Goal: Task Accomplishment & Management: Manage account settings

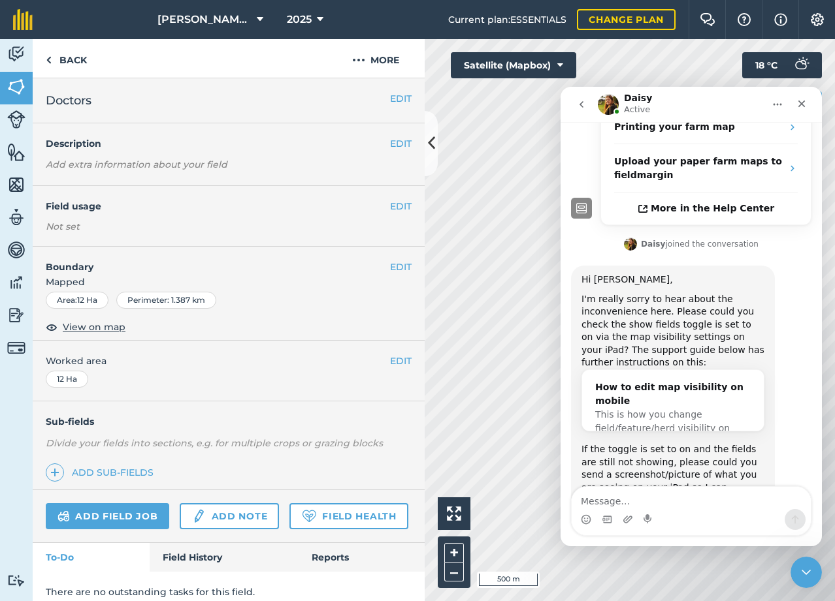
scroll to position [279, 0]
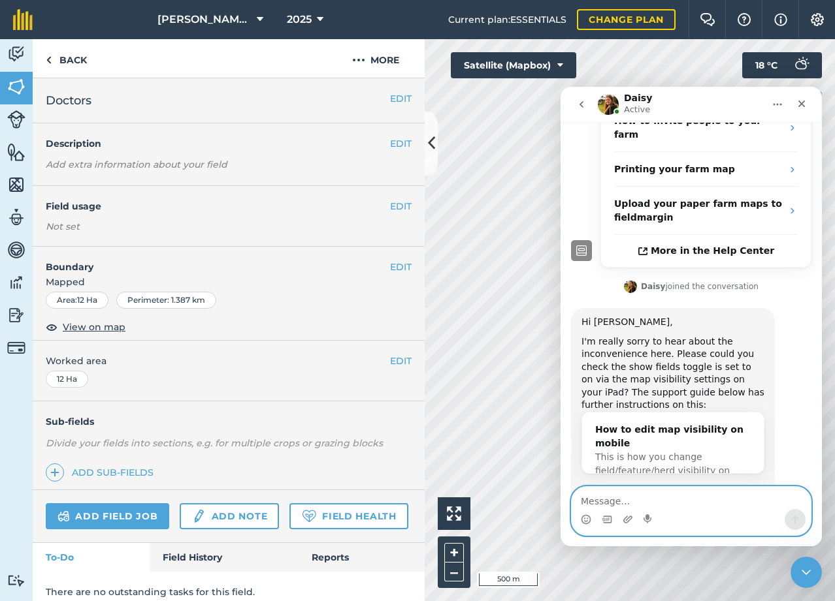
click at [656, 497] on textarea "Message…" at bounding box center [690, 498] width 239 height 22
type textarea "H"
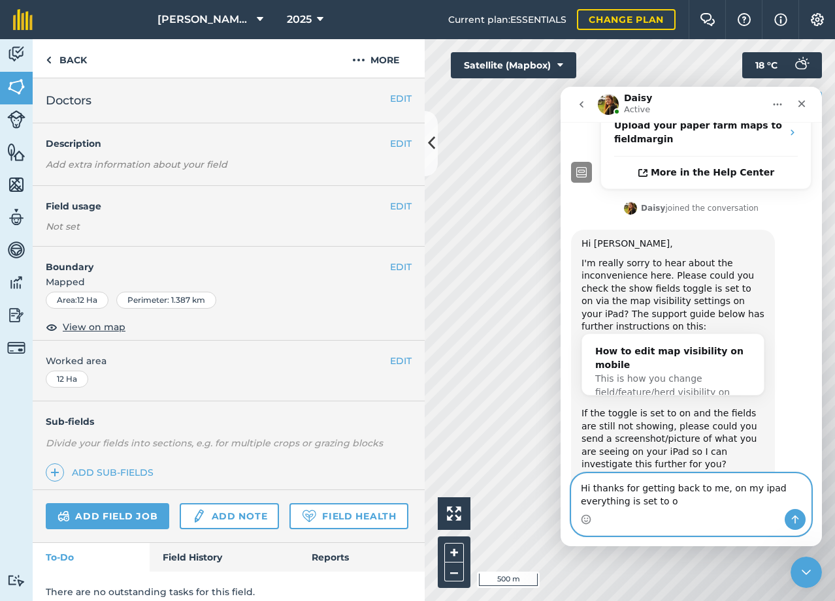
type textarea "Hi thanks for getting back to me, on my ipad everything is set to on"
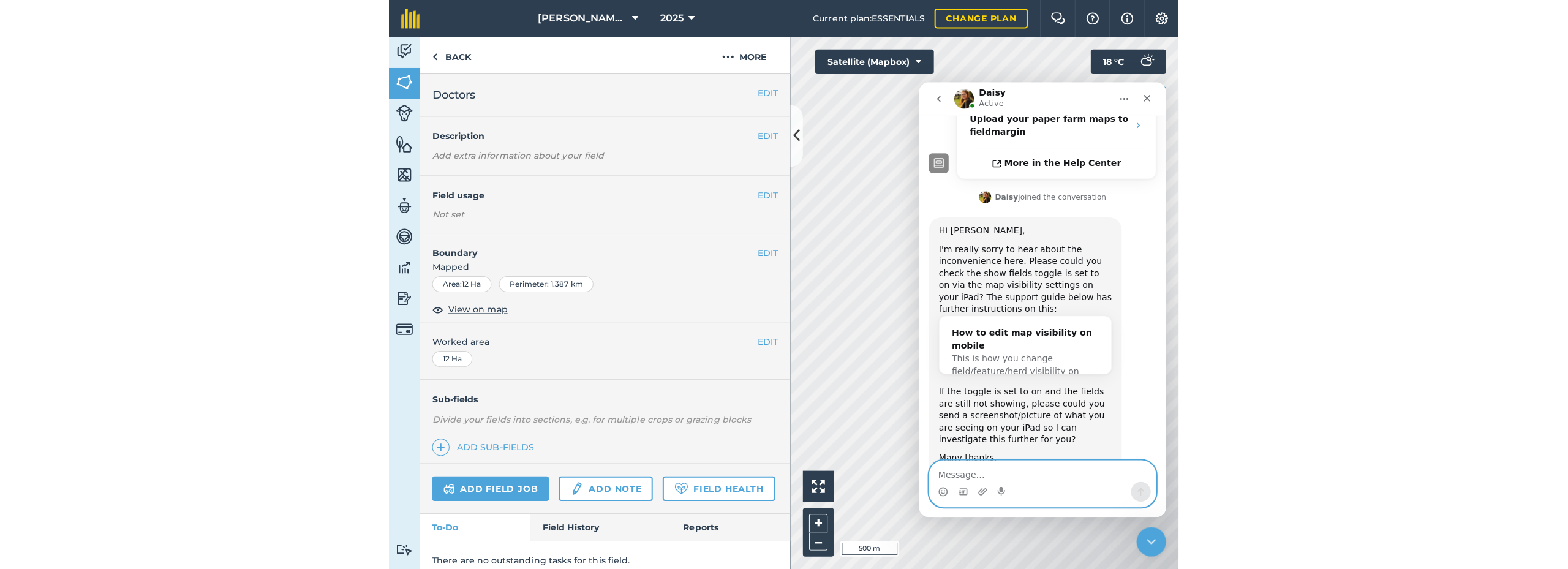
scroll to position [371, 0]
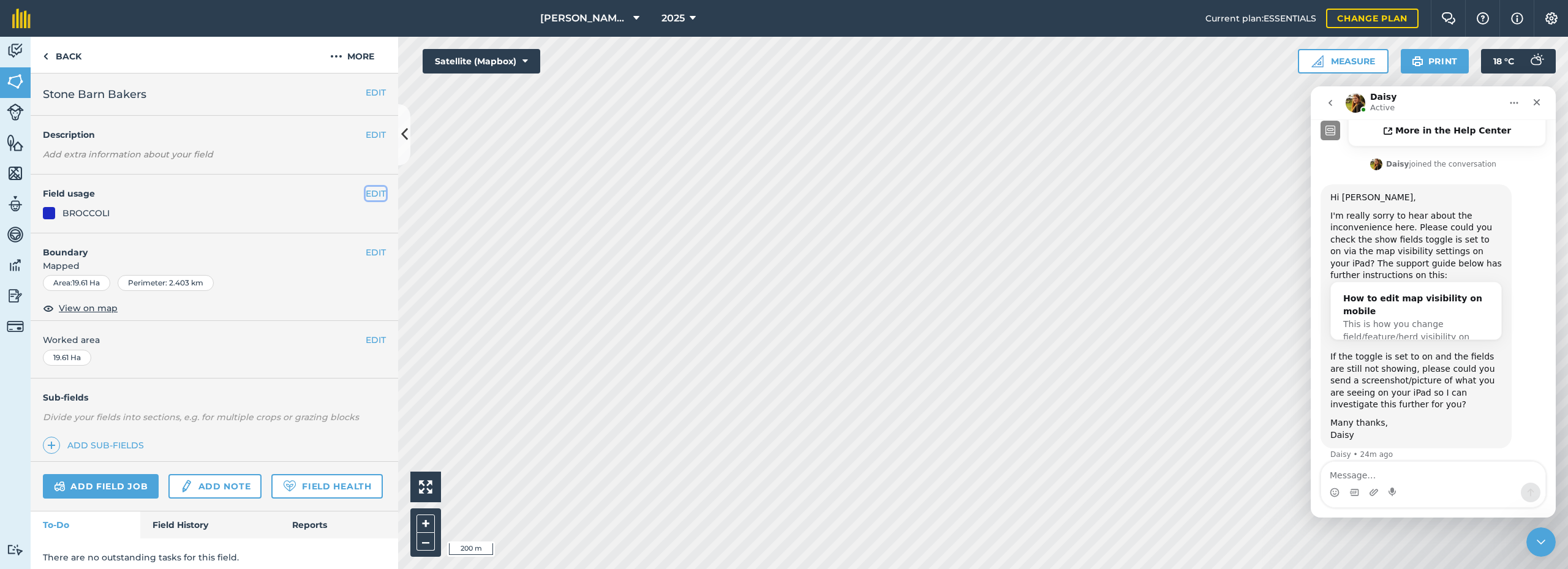
click at [366, 194] on button "EDIT" at bounding box center [376, 193] width 21 height 13
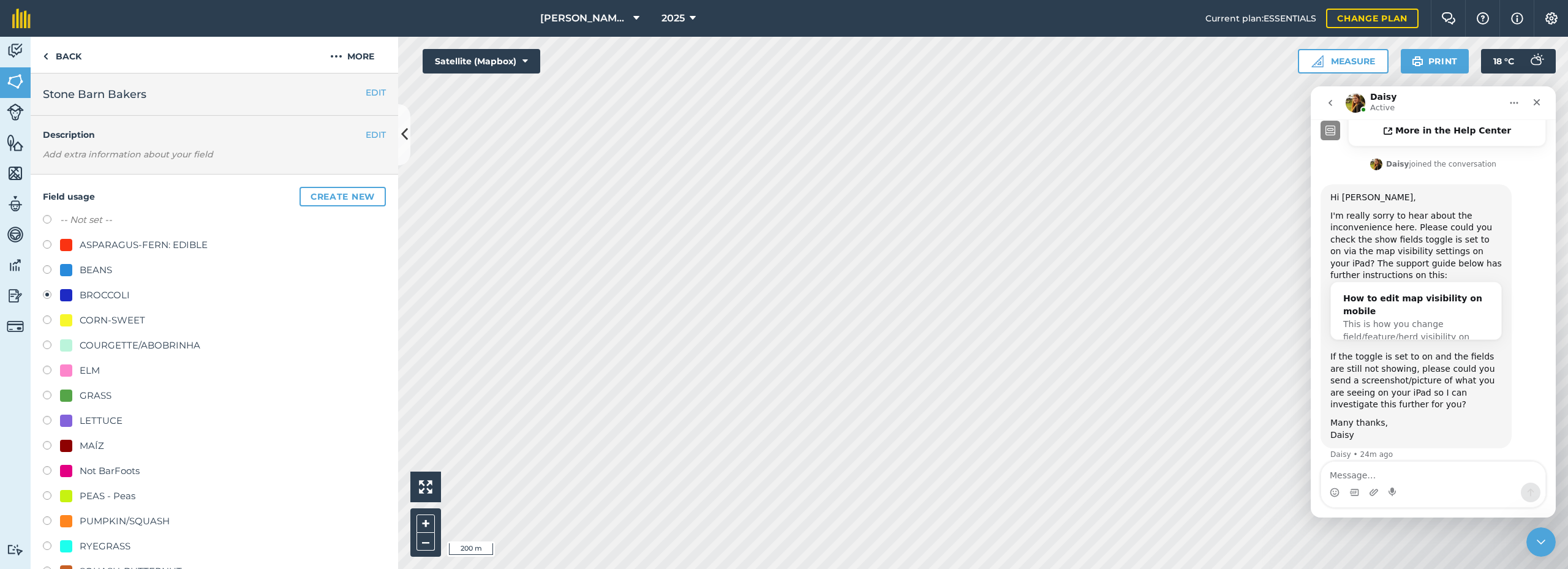
click at [63, 220] on label "-- Not set --" at bounding box center [86, 220] width 53 height 15
radio input "true"
radio input "false"
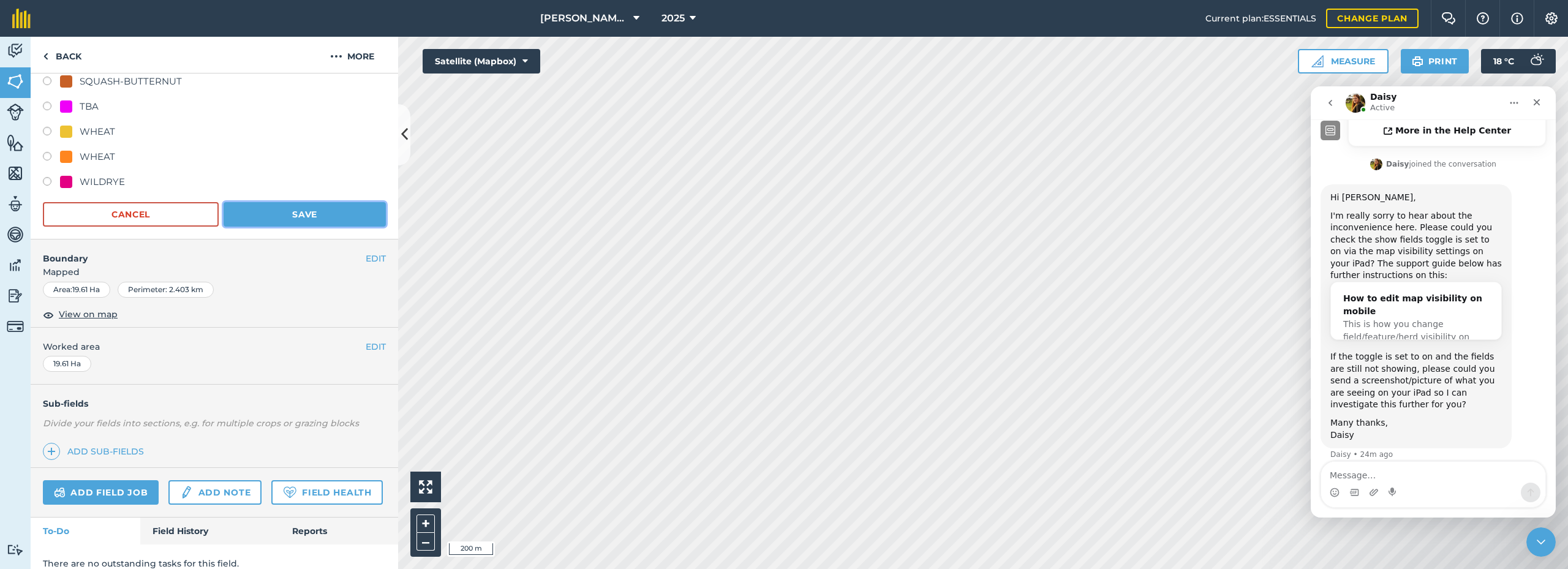
click at [297, 207] on button "Save" at bounding box center [304, 214] width 162 height 24
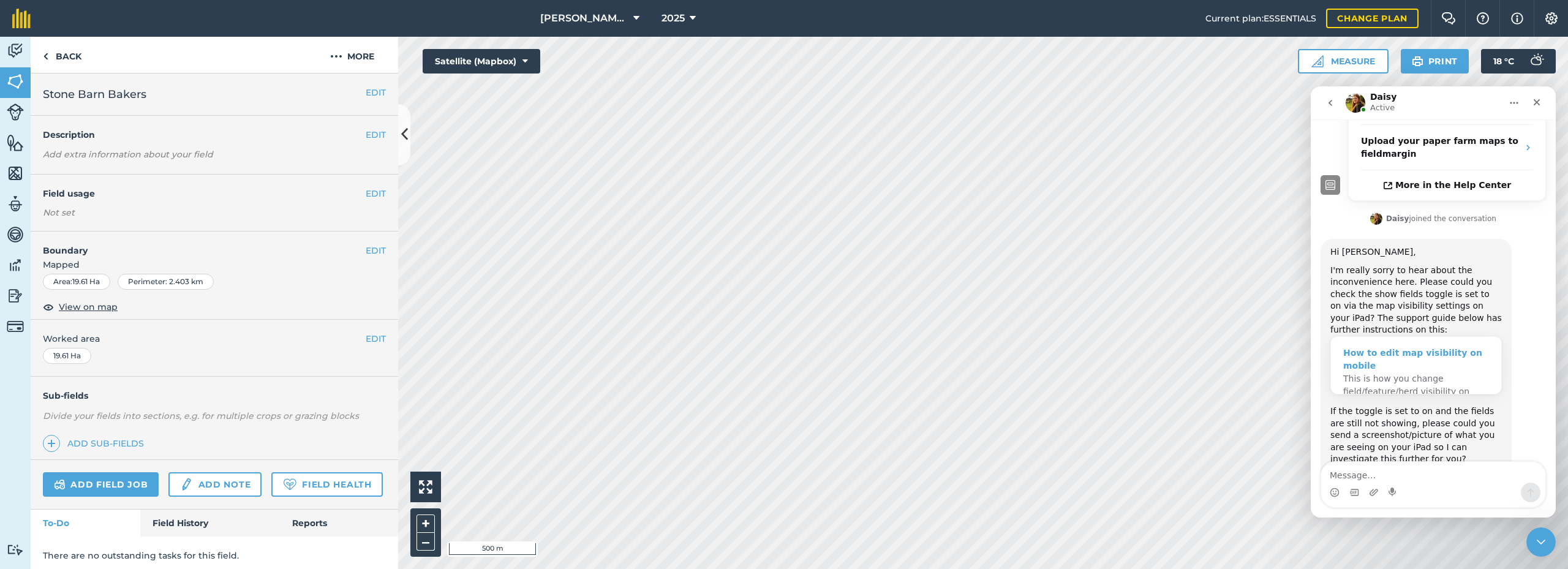
scroll to position [309, 0]
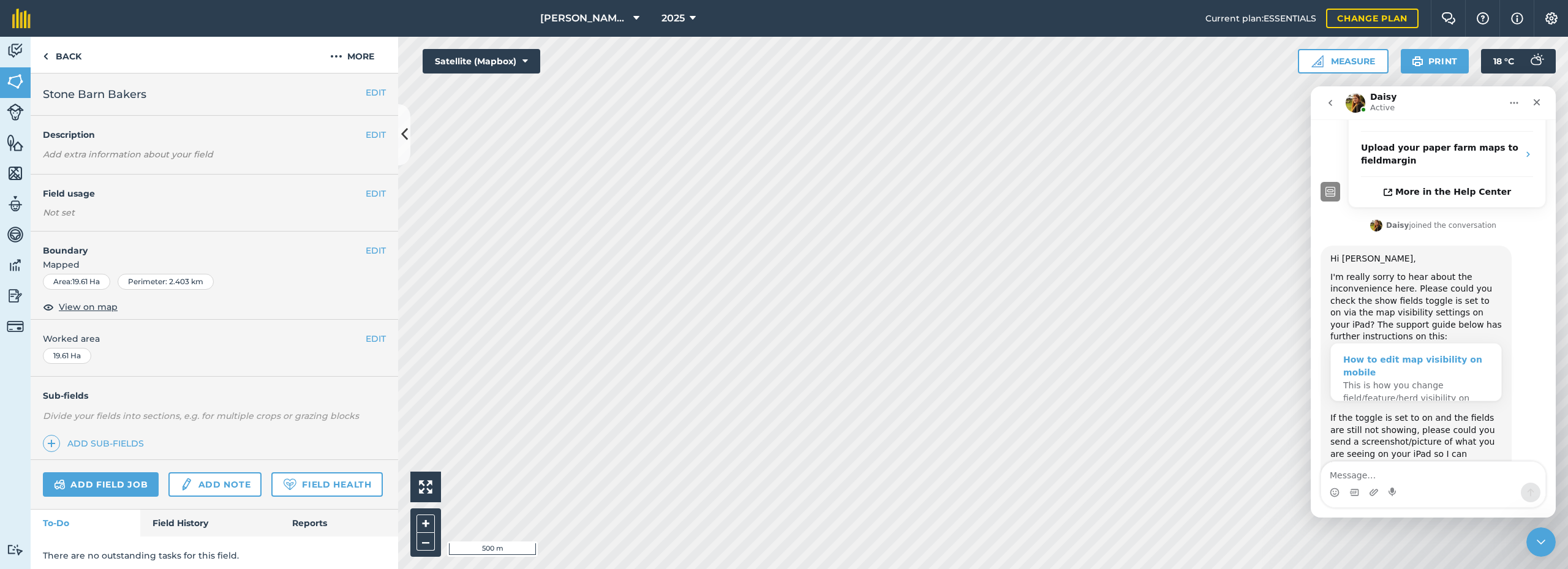
click at [1393, 353] on div "How to edit map visibility on mobile" at bounding box center [1415, 366] width 145 height 25
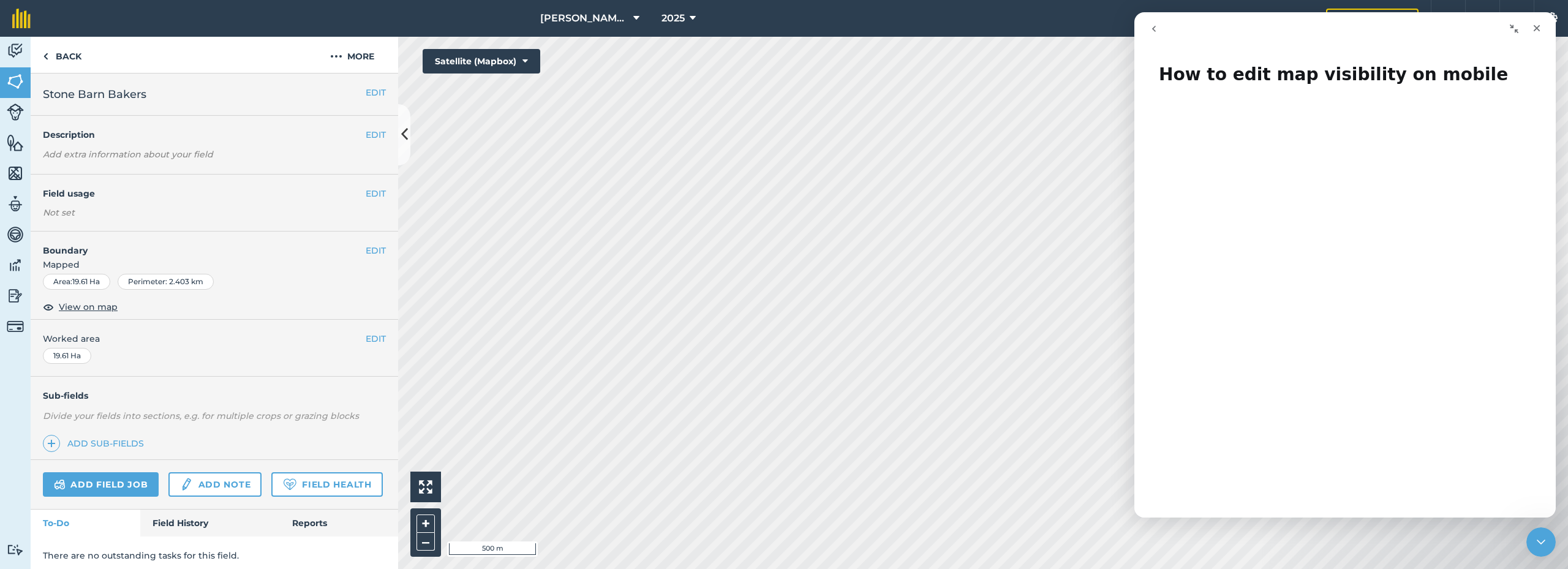
click at [1153, 31] on icon "go back" at bounding box center [1153, 28] width 9 height 9
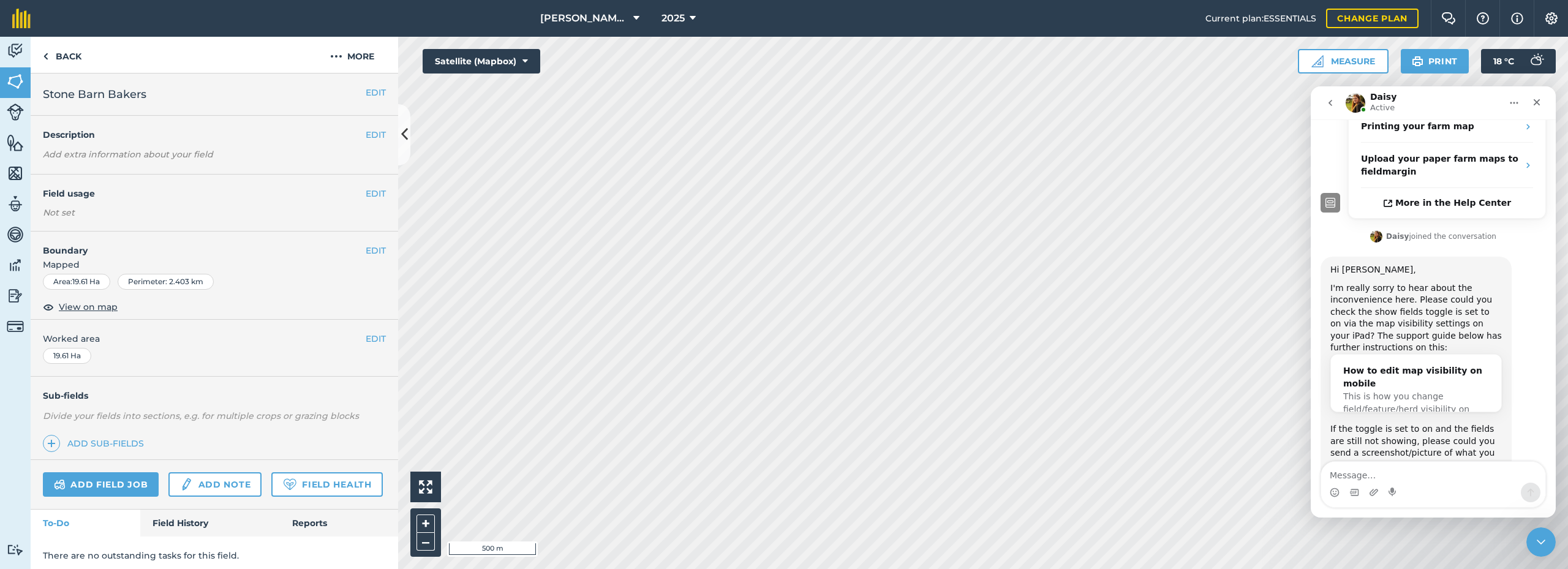
scroll to position [371, 0]
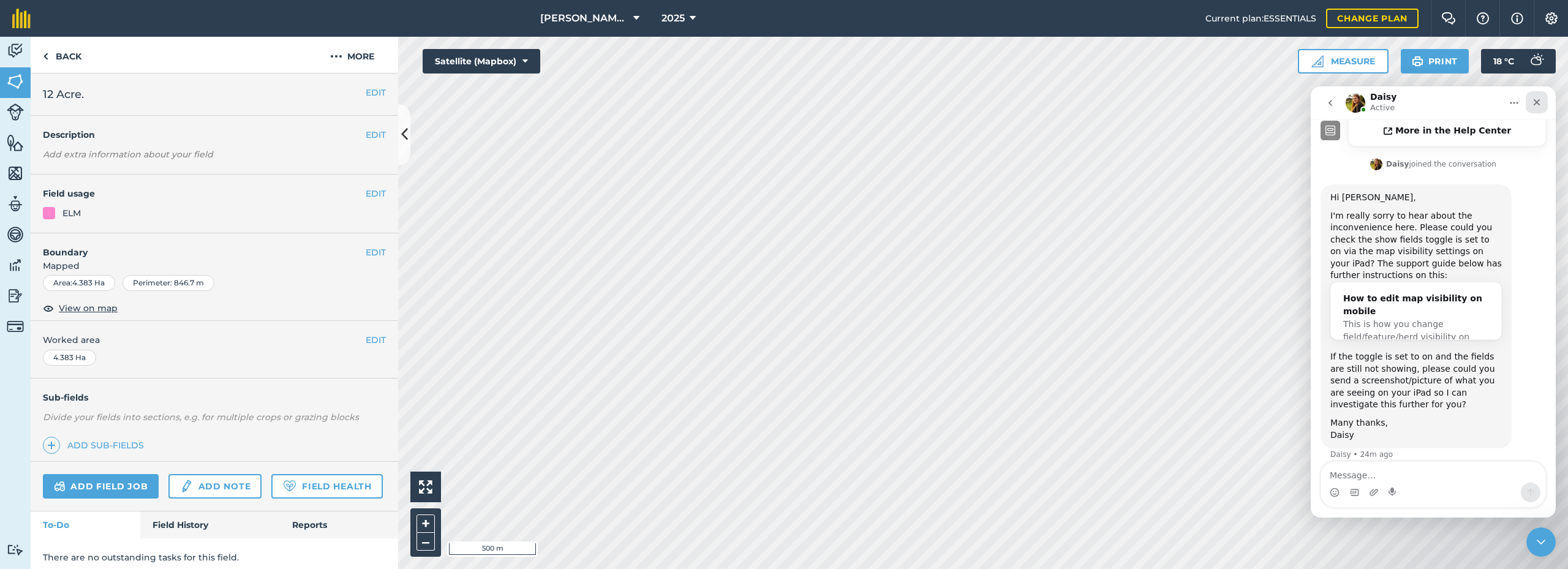
click at [1545, 102] on div "Close" at bounding box center [1537, 102] width 23 height 22
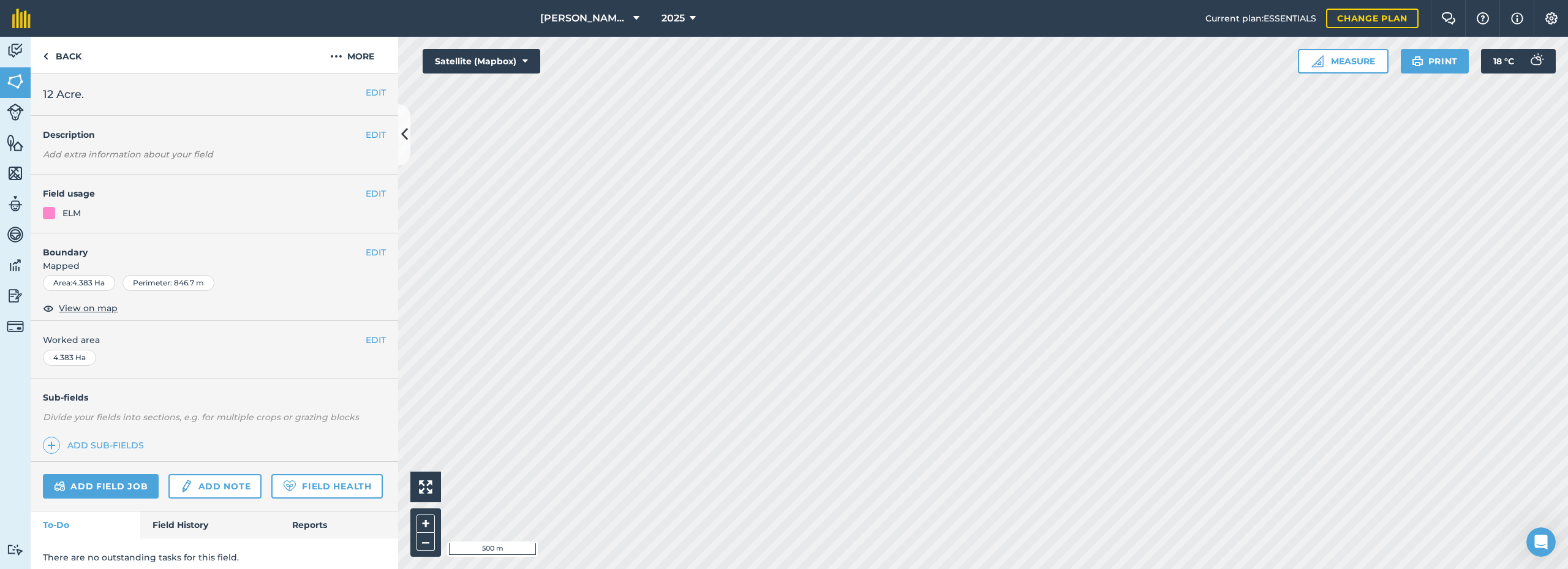
scroll to position [371, 0]
drag, startPoint x: 64, startPoint y: 52, endPoint x: 58, endPoint y: 57, distance: 7.8
click at [65, 52] on link "Back" at bounding box center [62, 54] width 63 height 37
click at [53, 52] on link "Back" at bounding box center [62, 54] width 63 height 37
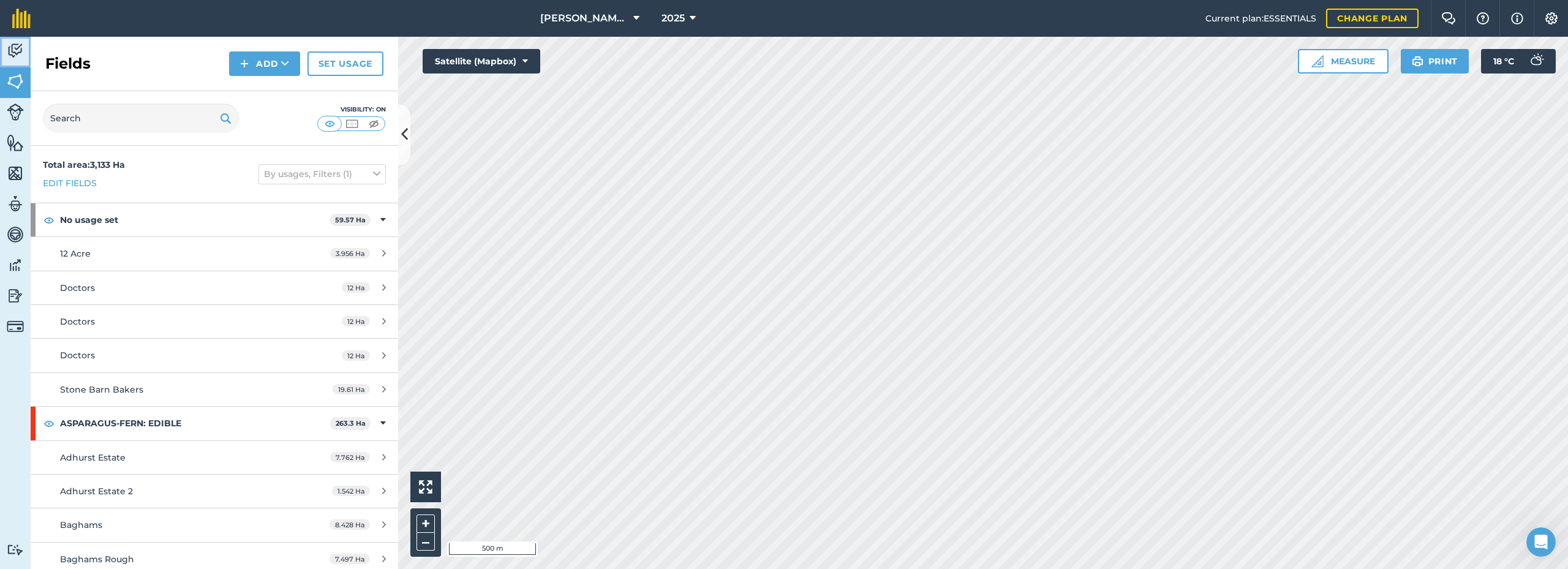
click at [9, 48] on img at bounding box center [15, 51] width 17 height 19
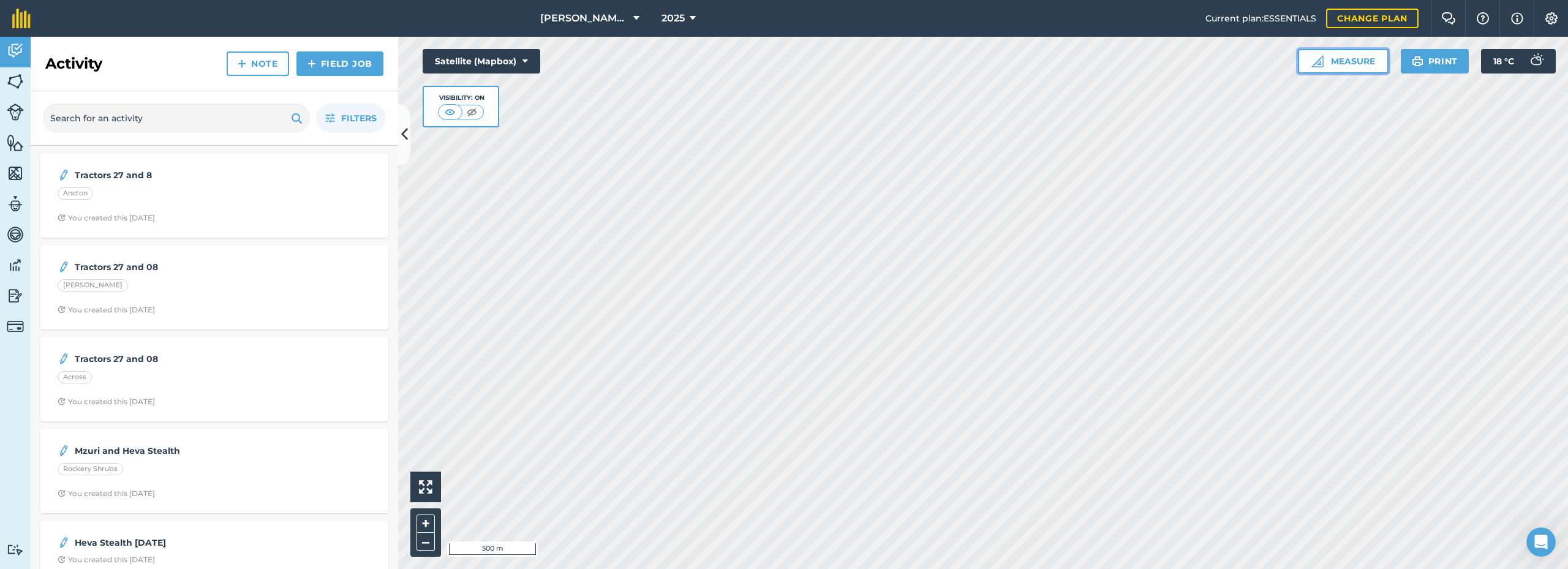
click at [1339, 67] on button "Measure" at bounding box center [1343, 61] width 91 height 24
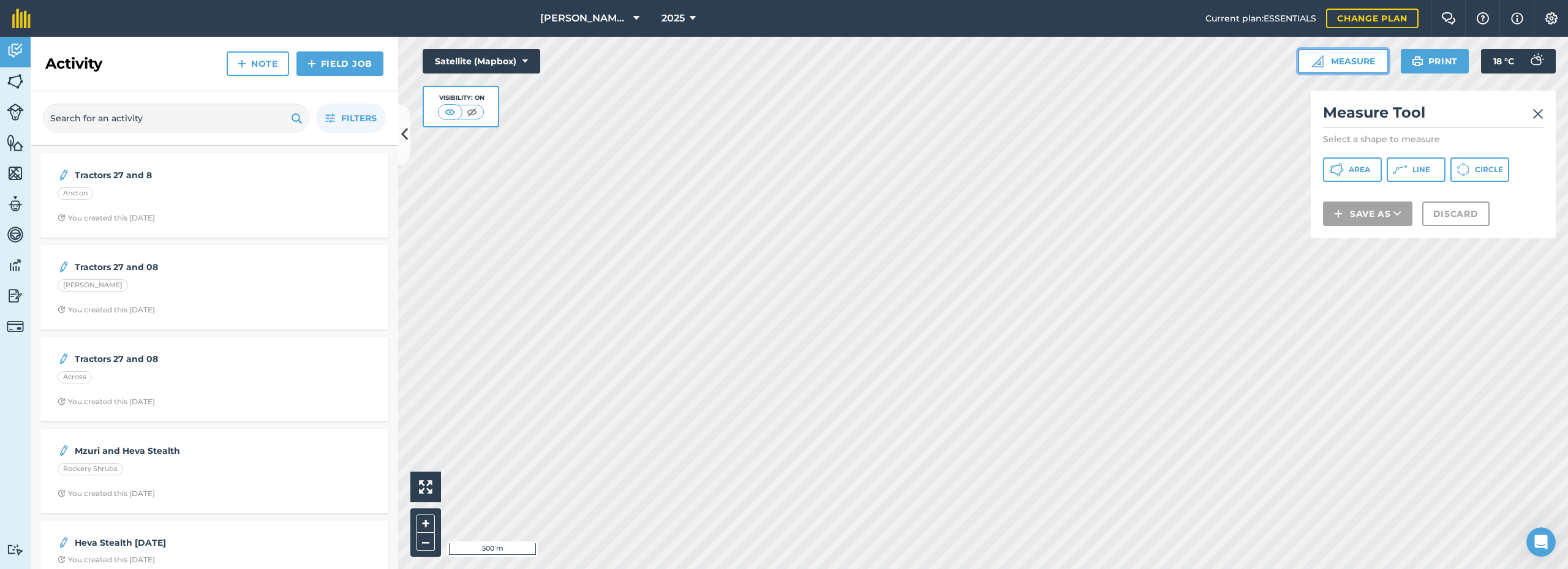
click at [1339, 67] on button "Measure" at bounding box center [1343, 61] width 91 height 24
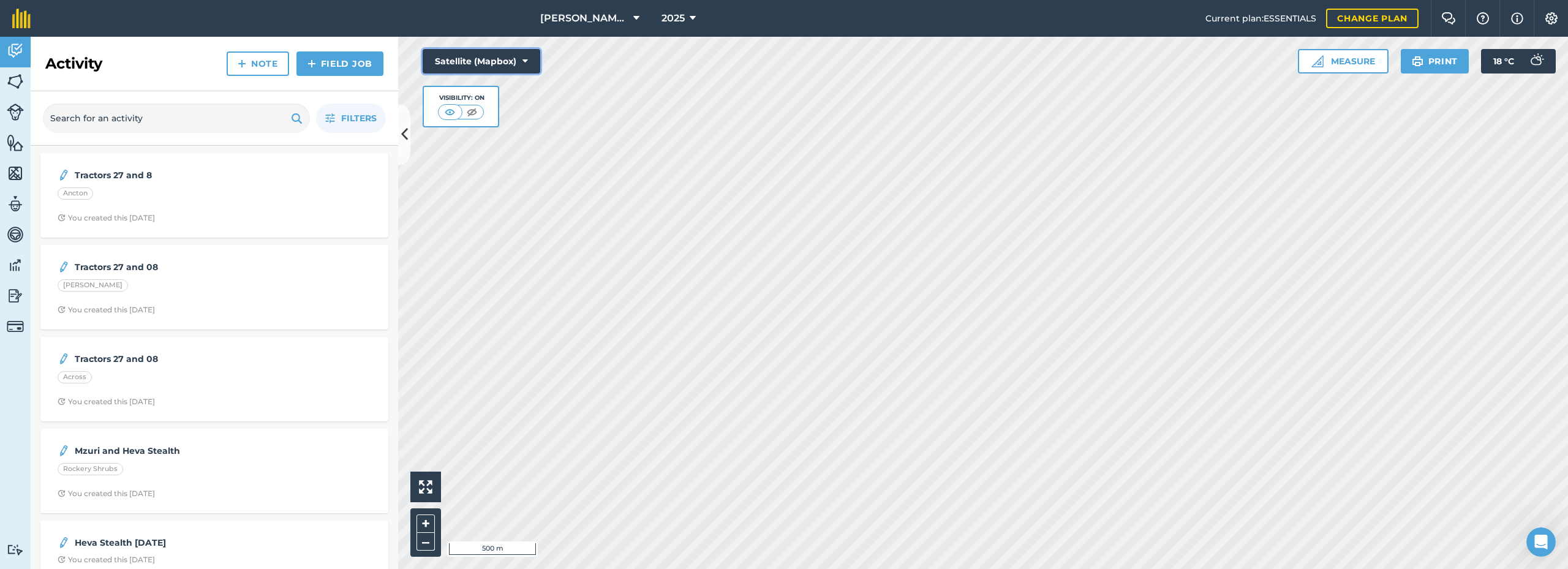
click at [526, 57] on icon at bounding box center [525, 61] width 6 height 12
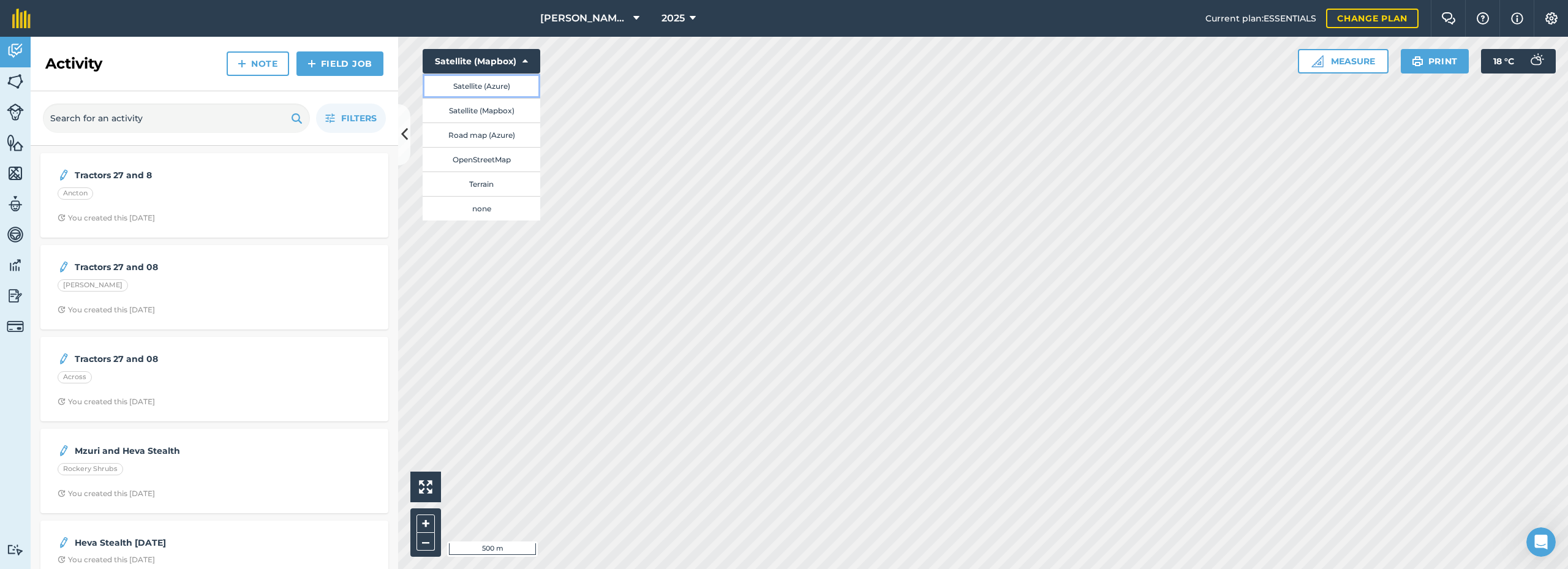
click at [519, 81] on button "Satellite (Azure)" at bounding box center [481, 85] width 117 height 24
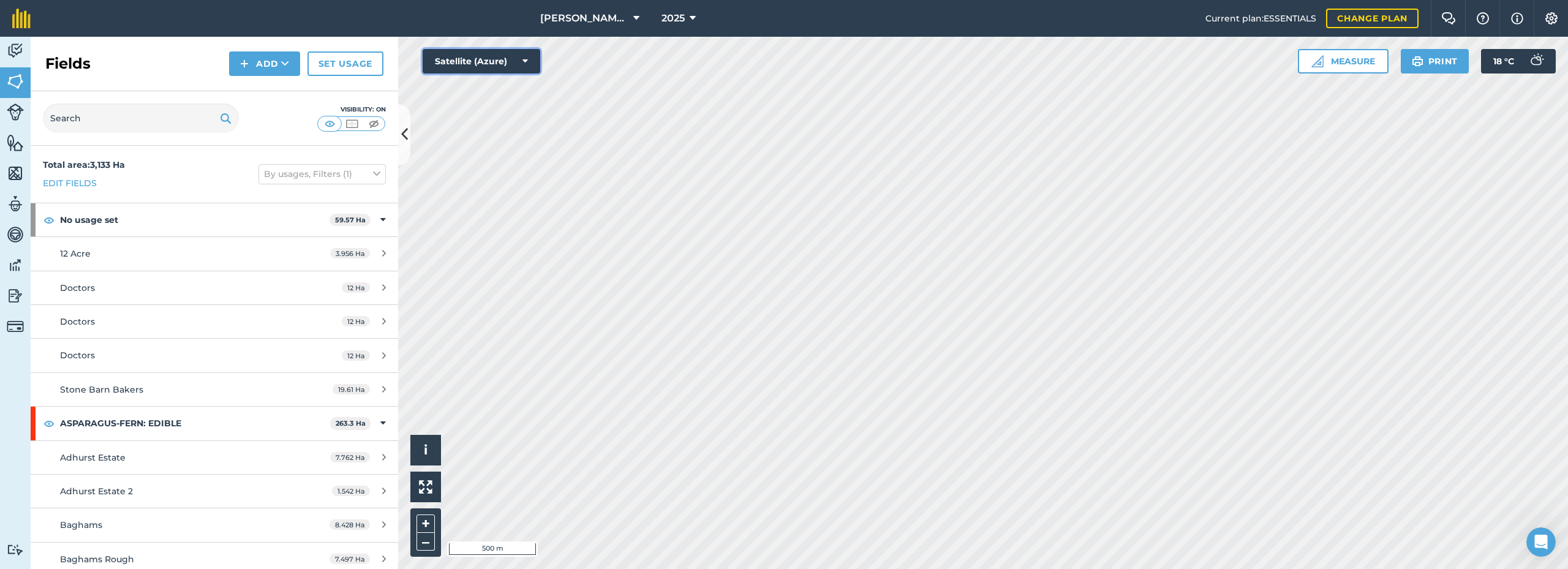
click at [531, 61] on button "Satellite (Azure)" at bounding box center [481, 61] width 117 height 24
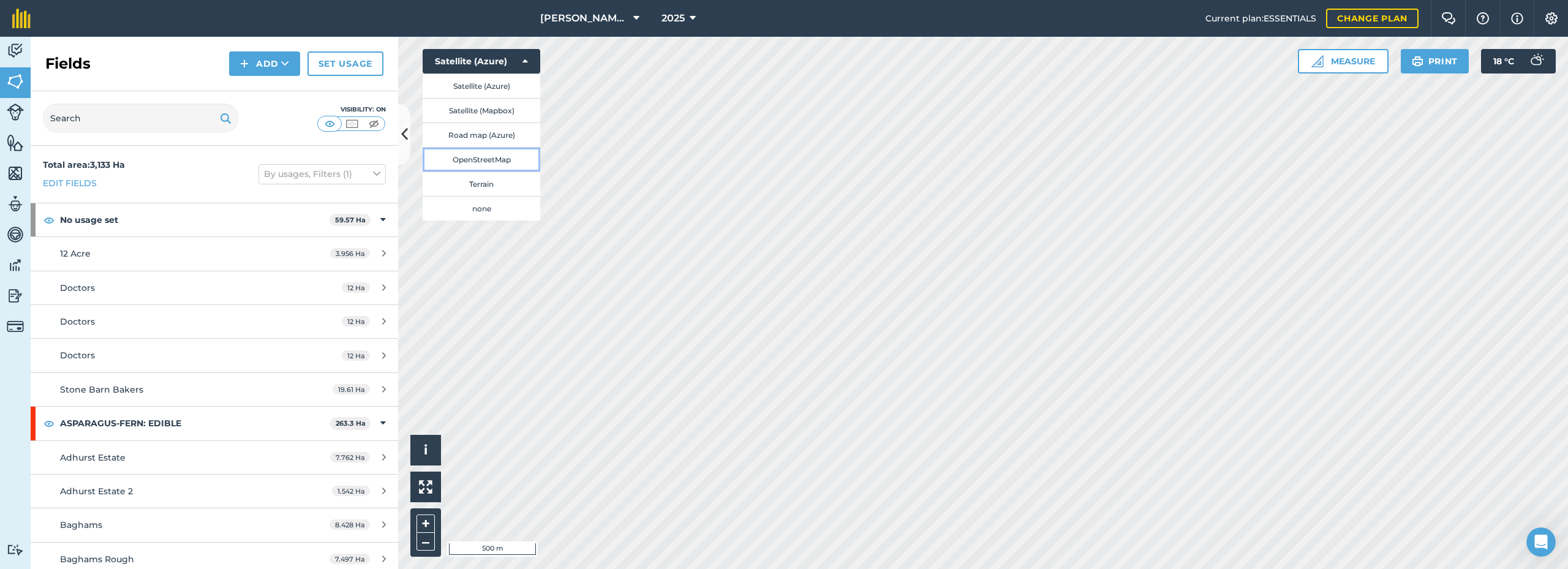
click at [482, 155] on button "OpenStreetMap" at bounding box center [481, 159] width 117 height 24
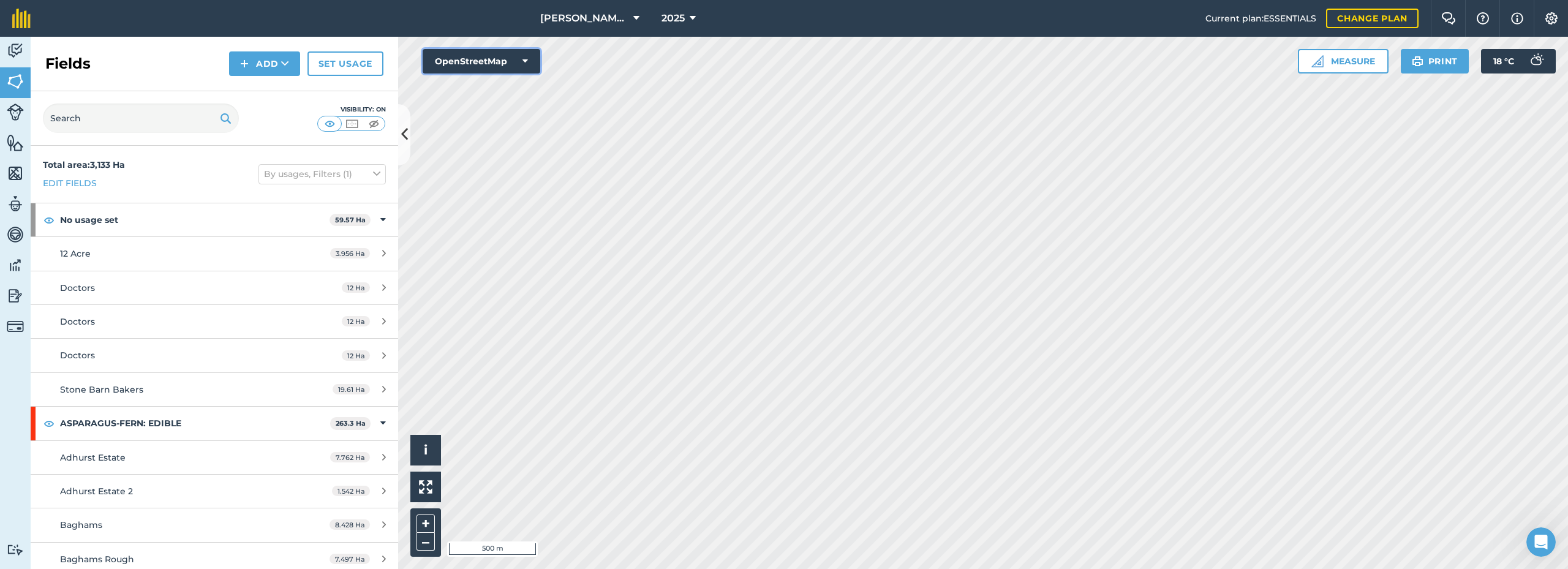
click at [520, 65] on button "OpenStreetMap" at bounding box center [481, 61] width 117 height 24
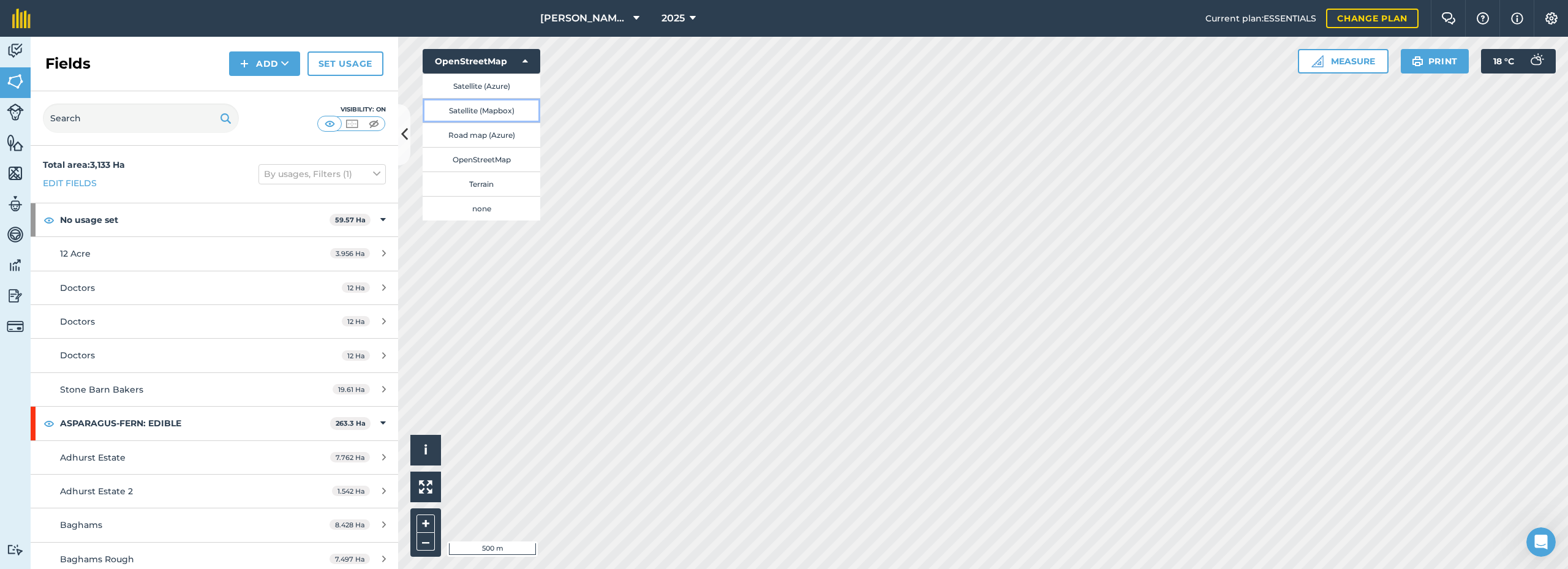
click at [483, 111] on button "Satellite (Mapbox)" at bounding box center [481, 110] width 117 height 24
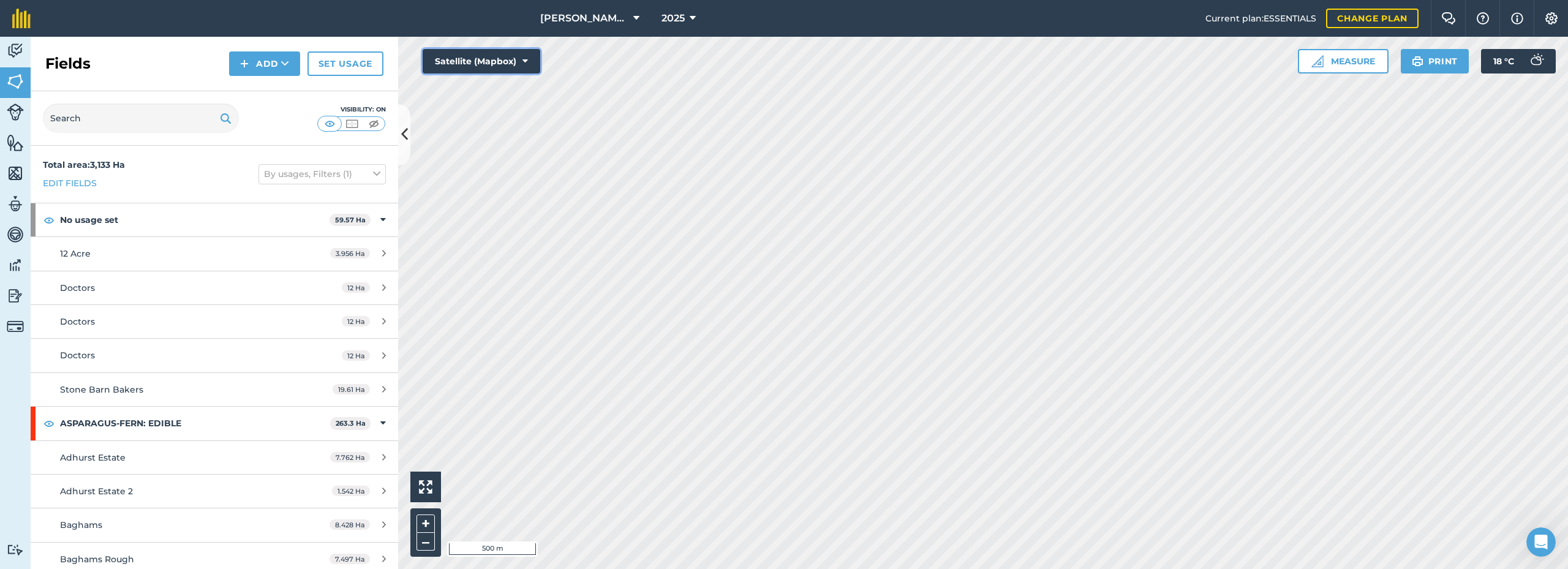
click at [528, 63] on button "Satellite (Mapbox)" at bounding box center [481, 61] width 117 height 24
click at [491, 81] on button "Satellite (Azure)" at bounding box center [481, 85] width 117 height 24
click at [535, 61] on button "Satellite (Azure)" at bounding box center [481, 61] width 117 height 24
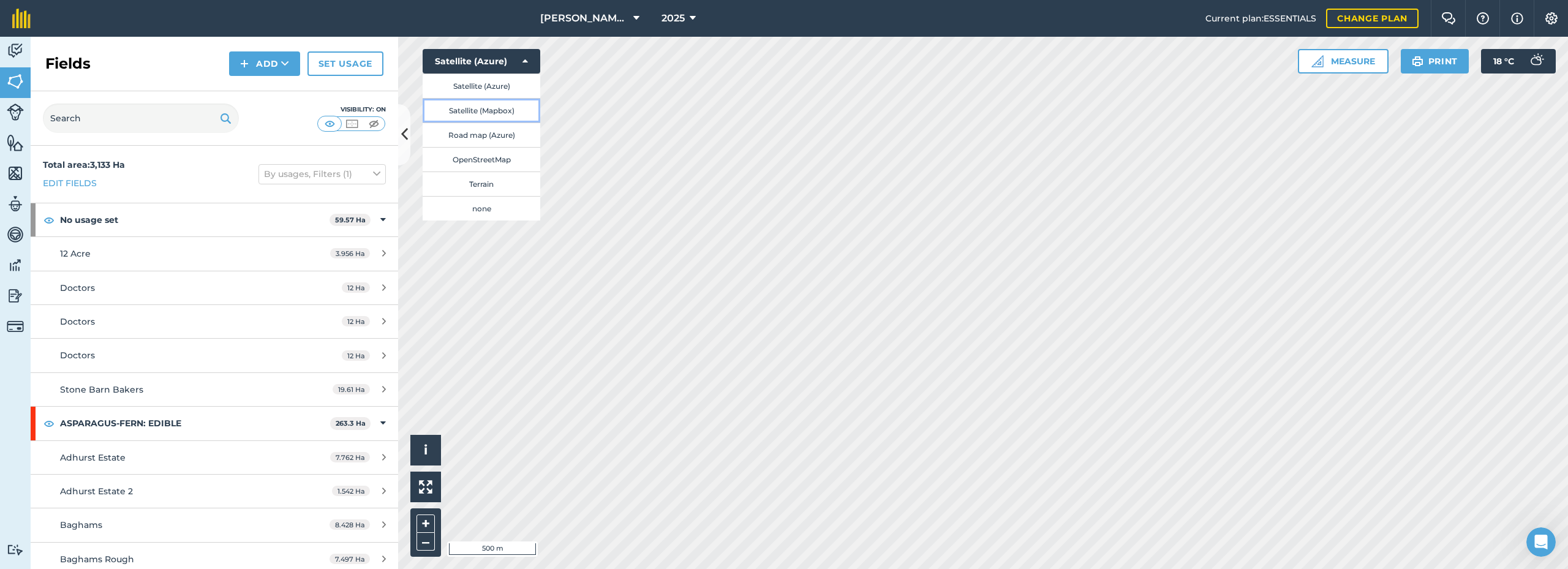
click at [497, 109] on button "Satellite (Mapbox)" at bounding box center [481, 110] width 117 height 24
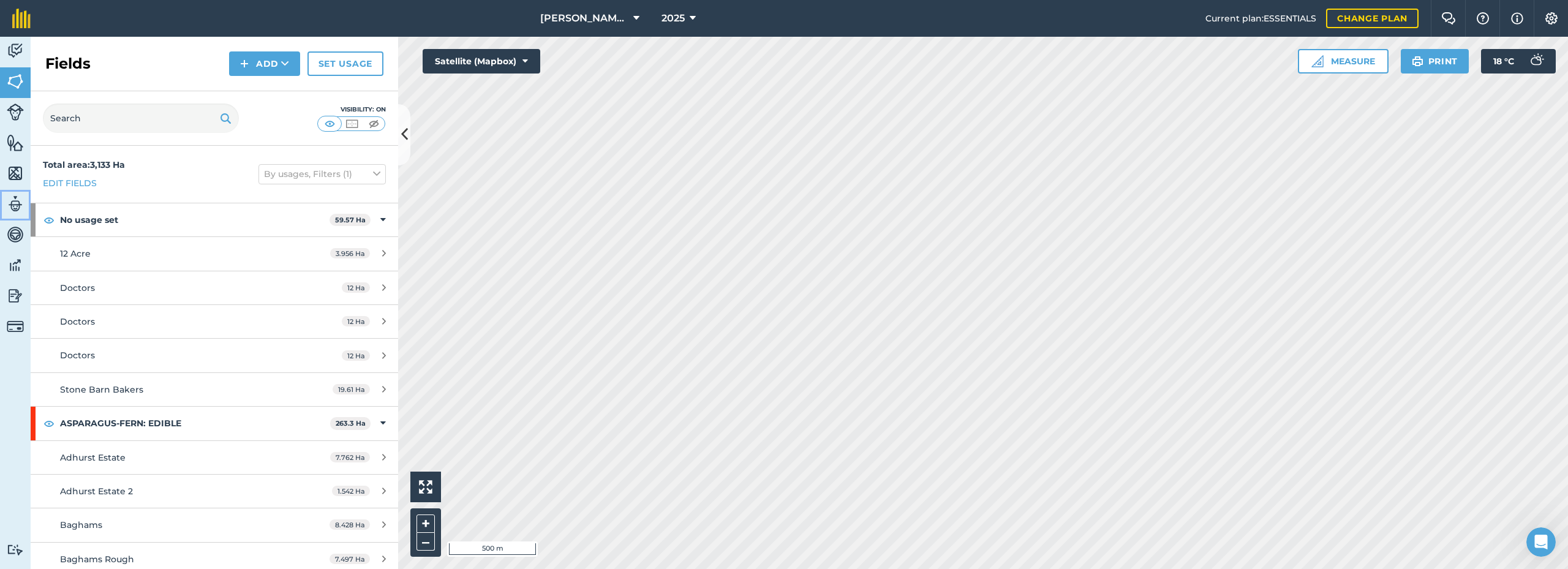
click at [18, 202] on img at bounding box center [15, 204] width 17 height 19
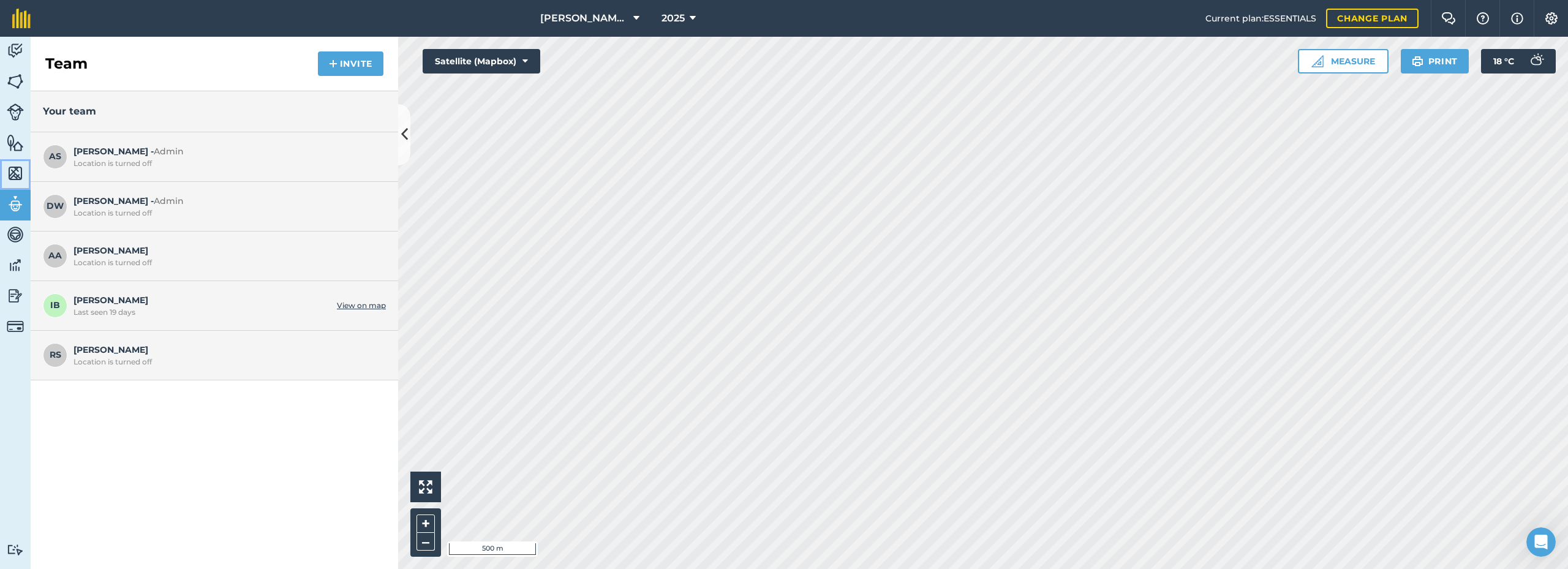
click at [19, 172] on img at bounding box center [15, 173] width 17 height 19
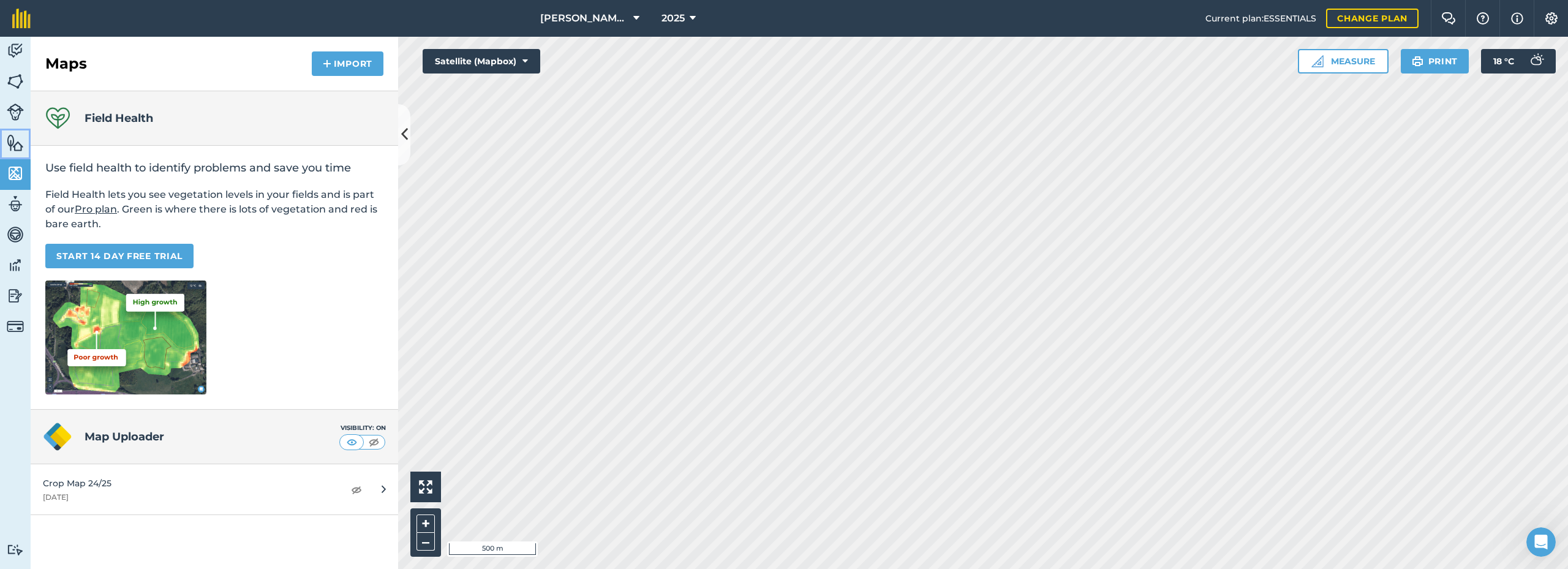
click at [12, 146] on img at bounding box center [15, 142] width 17 height 19
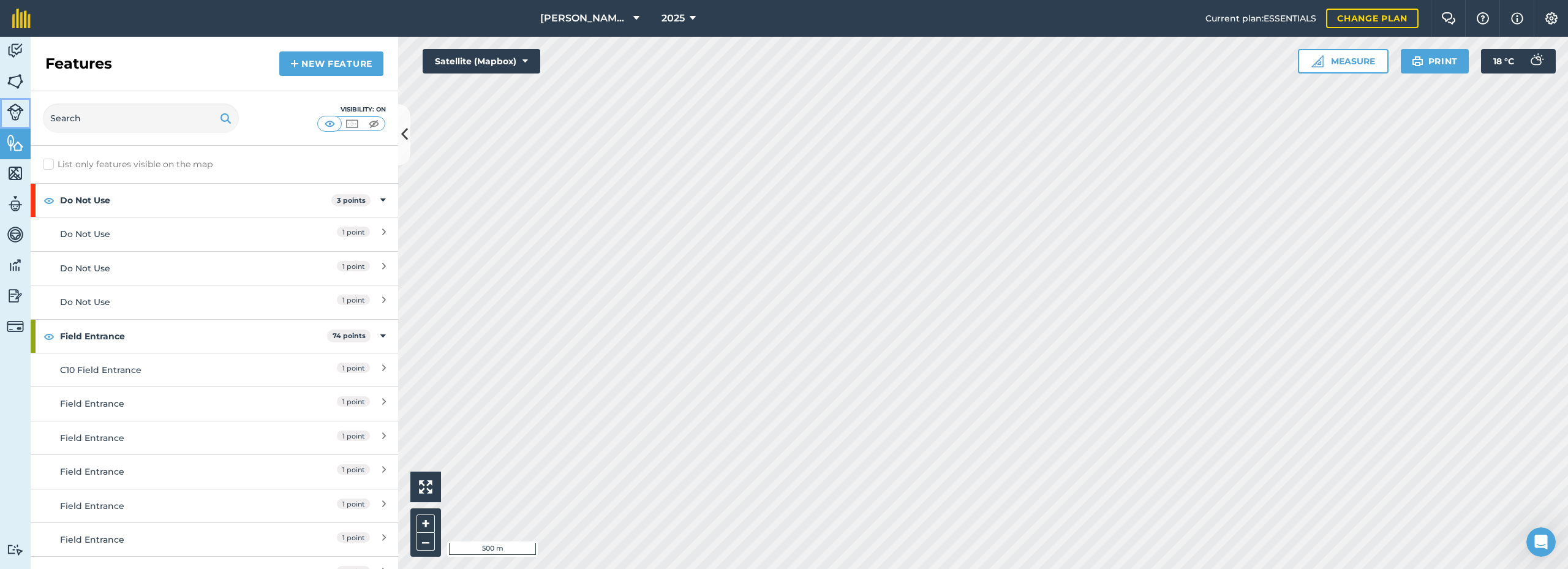
click at [12, 113] on img at bounding box center [15, 112] width 17 height 17
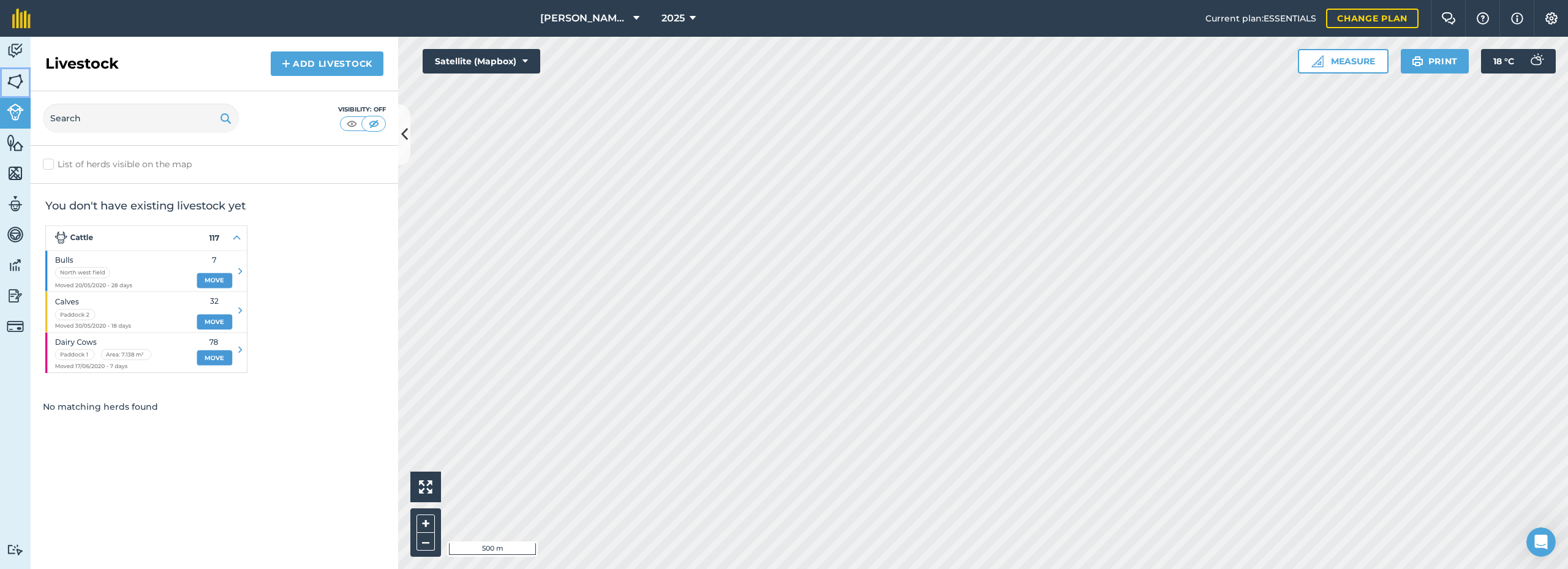
click at [17, 93] on link "Fields" at bounding box center [15, 82] width 31 height 31
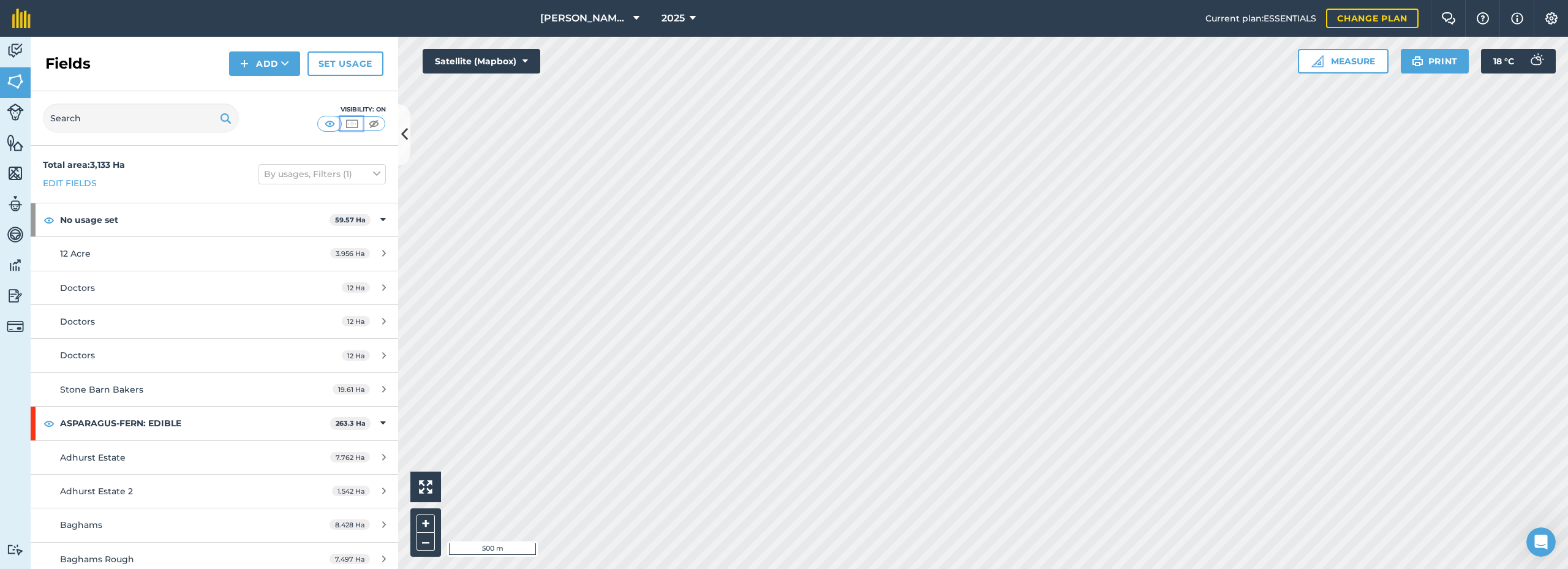
click at [354, 124] on img at bounding box center [352, 123] width 15 height 12
click at [331, 121] on img at bounding box center [329, 123] width 15 height 12
click at [1344, 65] on button "Measure" at bounding box center [1343, 61] width 91 height 24
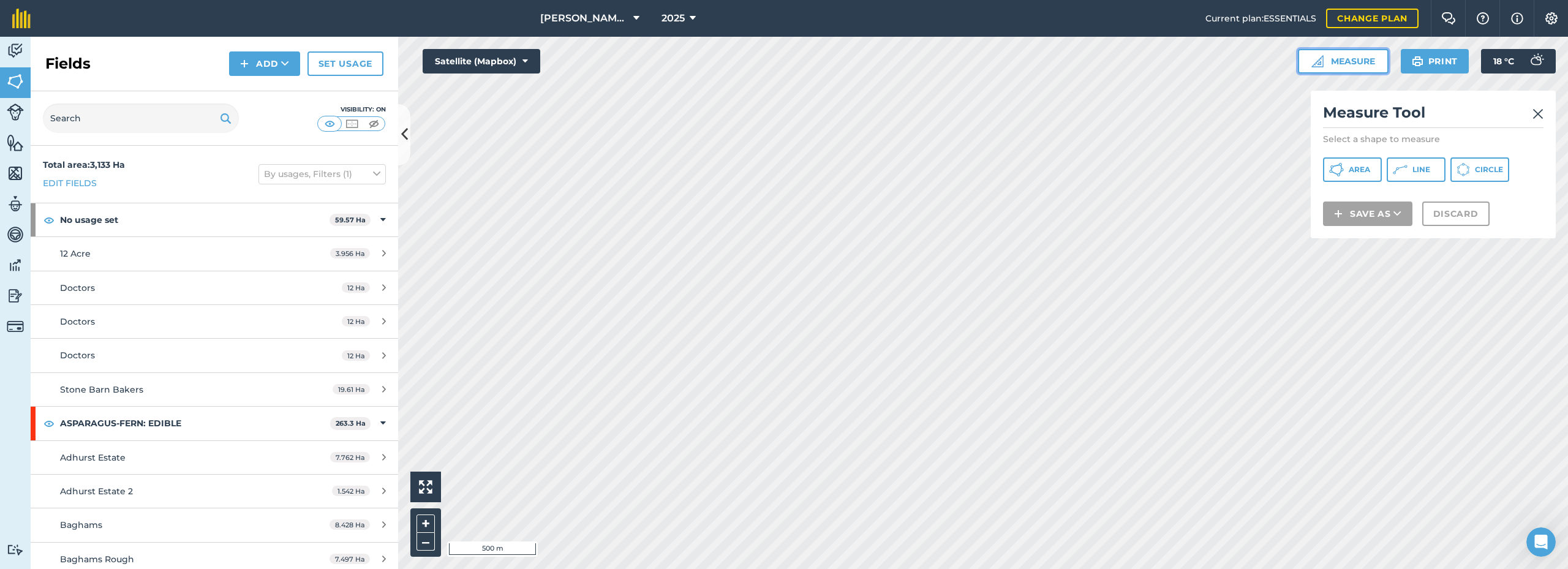
click at [1344, 65] on button "Measure" at bounding box center [1343, 61] width 91 height 24
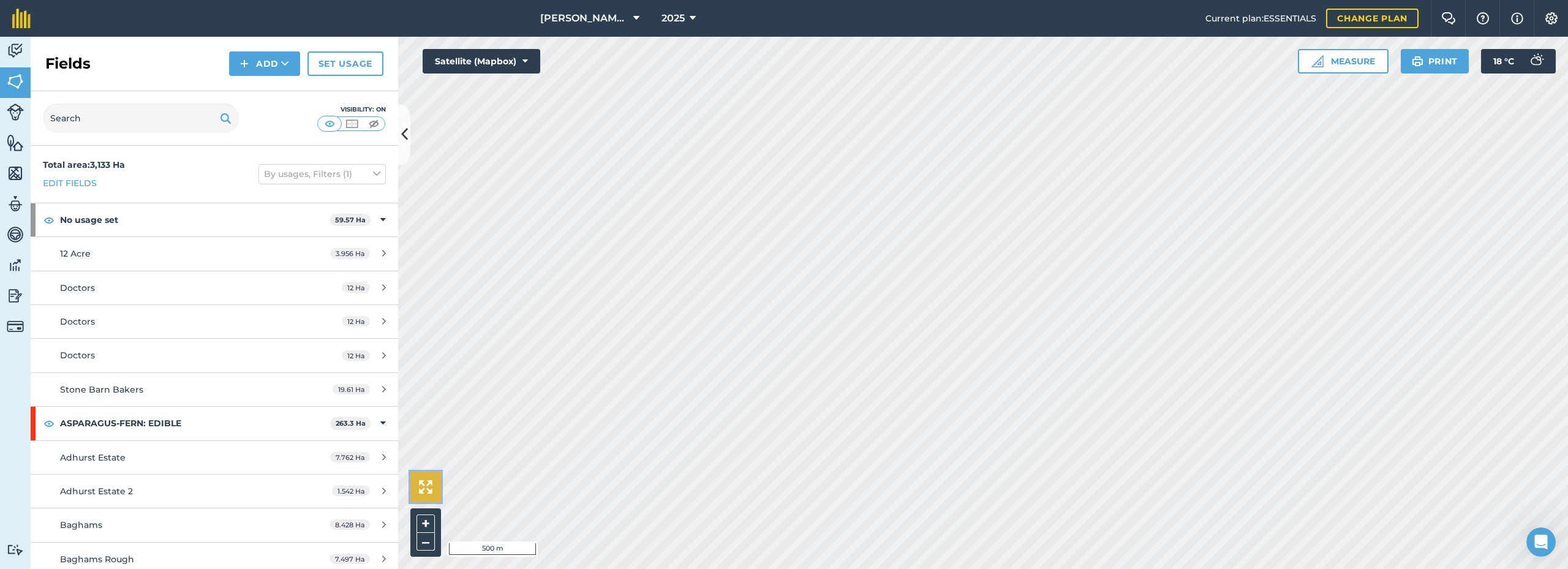
click at [426, 481] on button at bounding box center [426, 487] width 31 height 31
click at [421, 522] on button "+" at bounding box center [426, 524] width 19 height 19
click at [696, 17] on button "2025" at bounding box center [678, 18] width 44 height 37
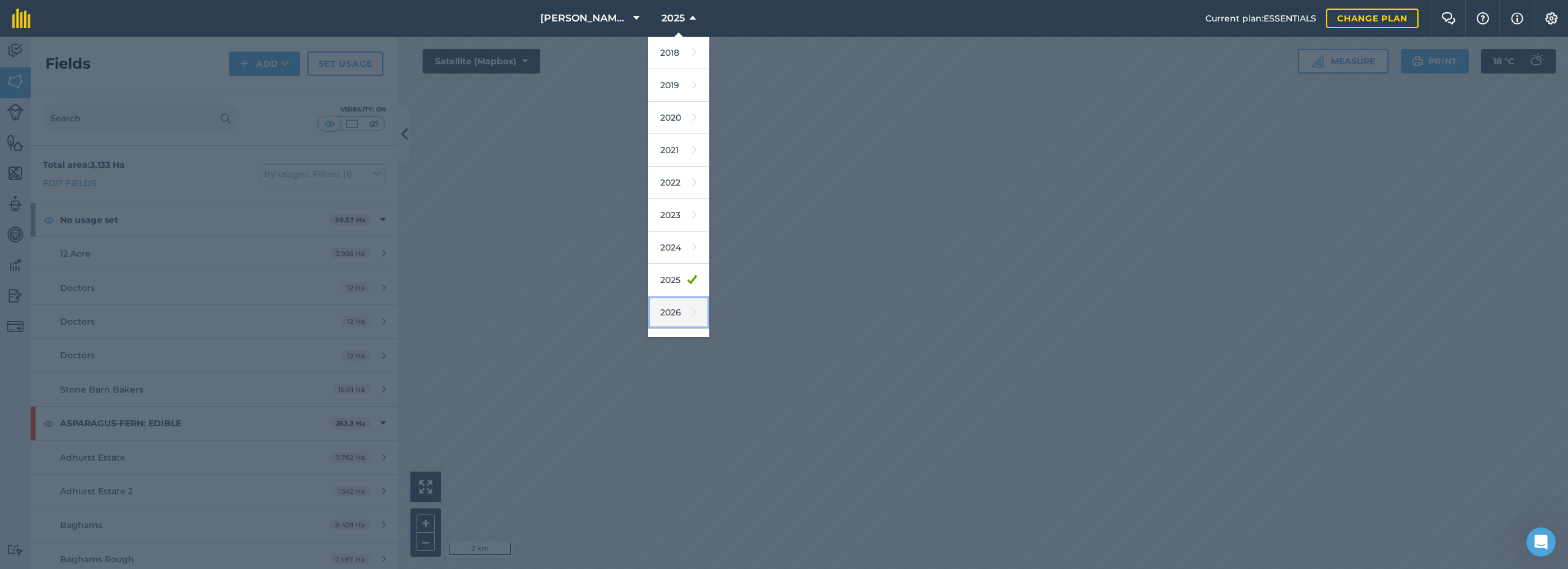
click at [670, 313] on link "2026" at bounding box center [678, 312] width 61 height 33
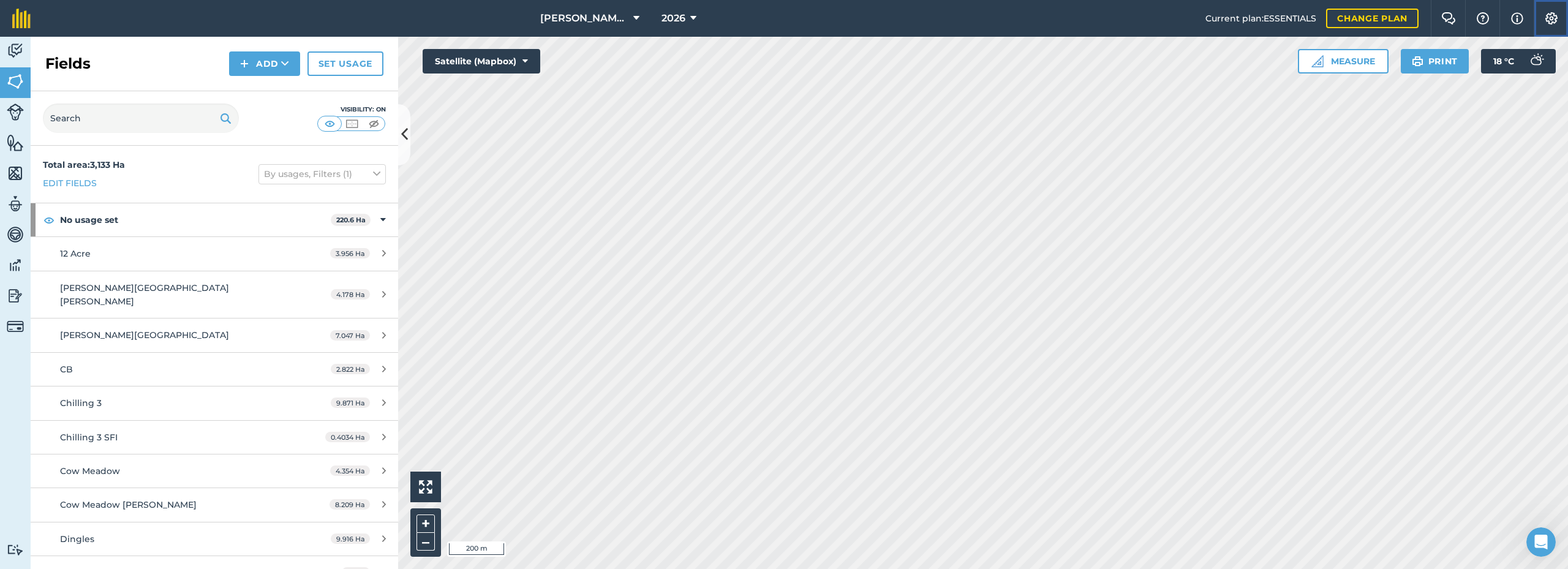
click at [1564, 19] on button "Settings" at bounding box center [1550, 18] width 35 height 37
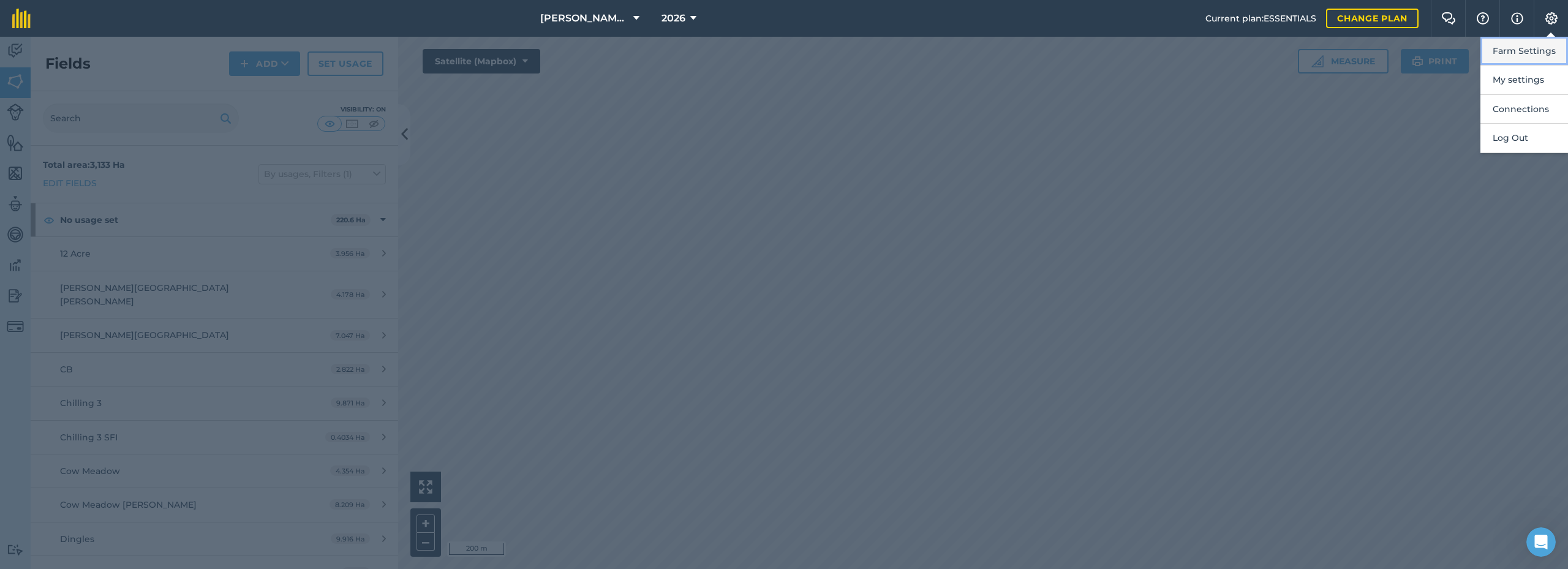
click at [1518, 53] on button "Farm Settings" at bounding box center [1523, 51] width 87 height 29
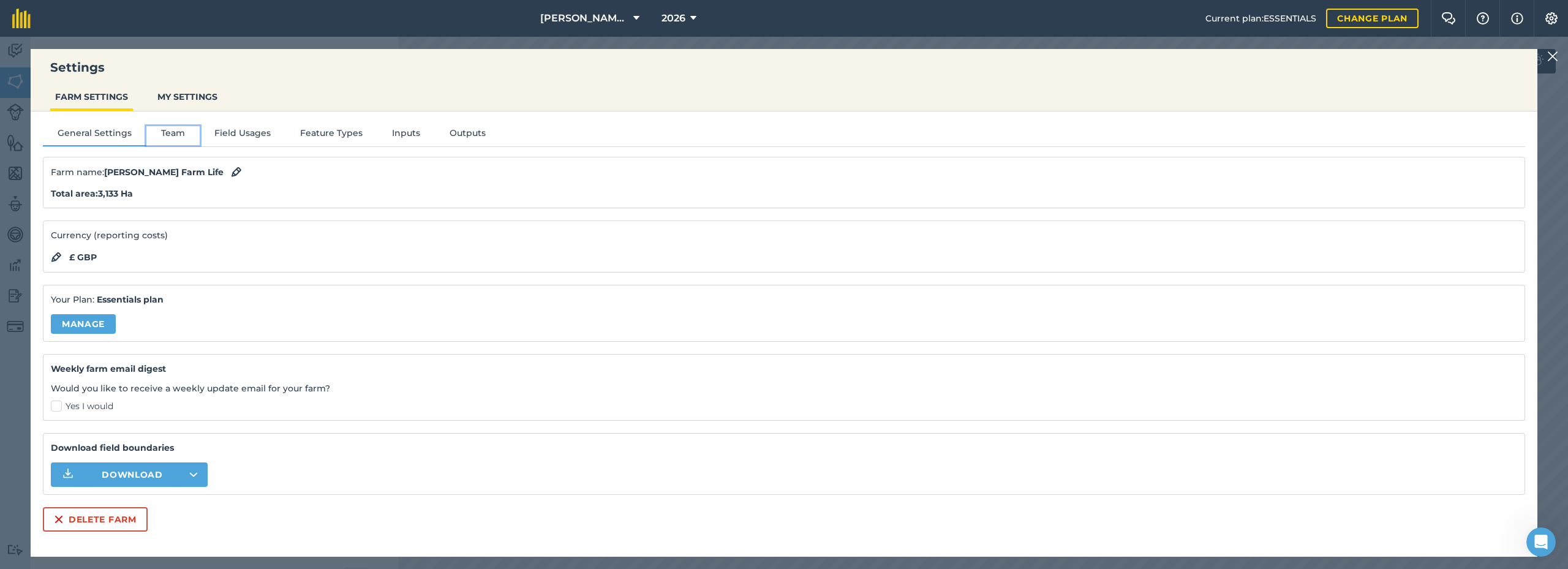
click at [176, 133] on button "Team" at bounding box center [173, 136] width 53 height 19
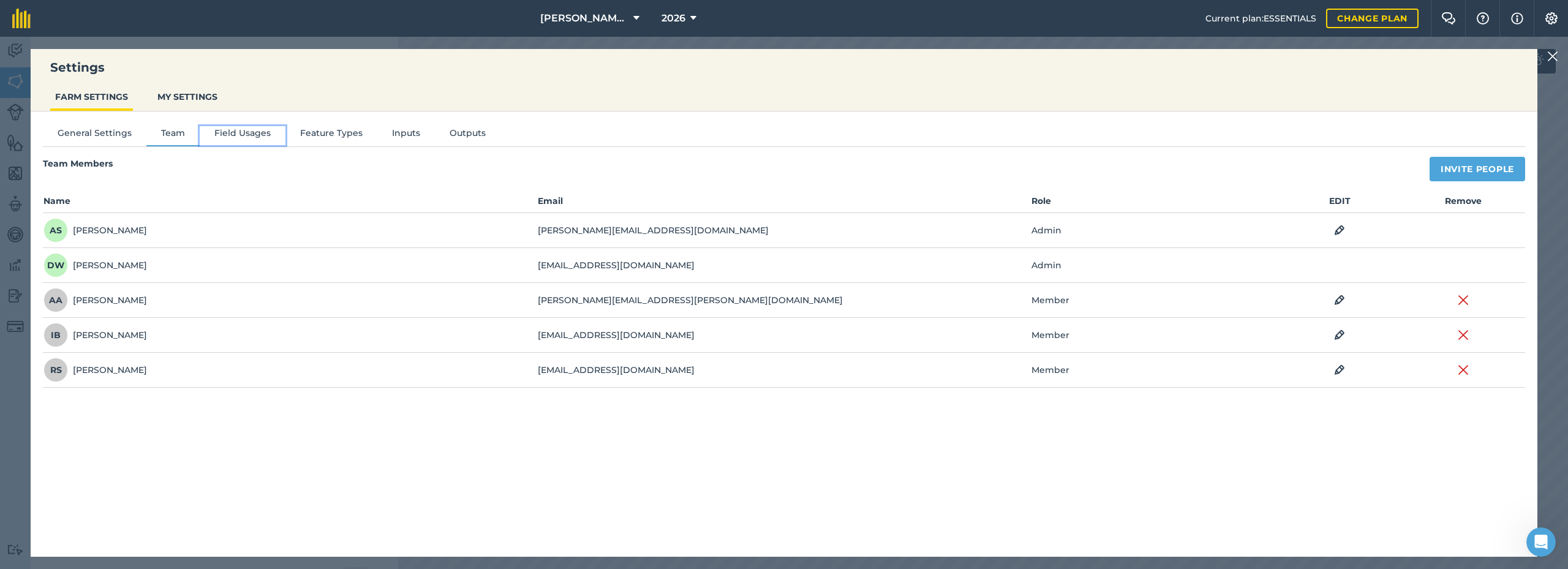
click at [247, 133] on button "Field Usages" at bounding box center [242, 136] width 85 height 19
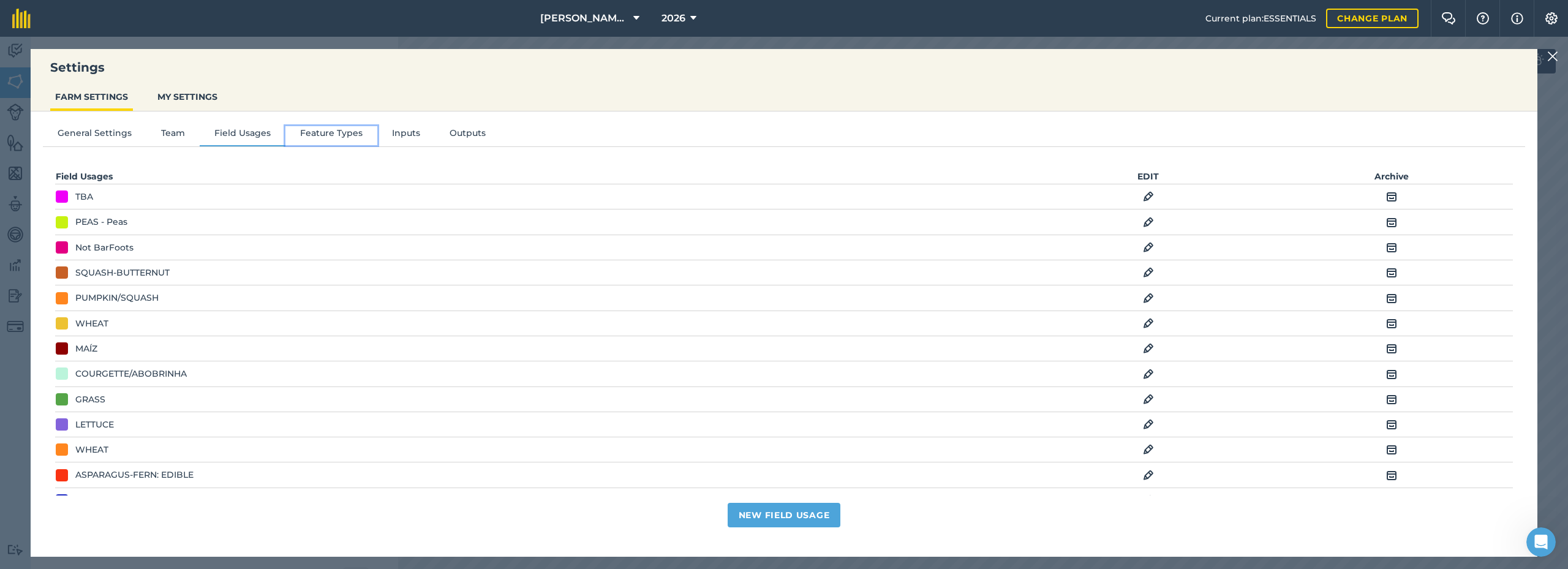
click at [320, 131] on button "Feature Types" at bounding box center [331, 136] width 92 height 19
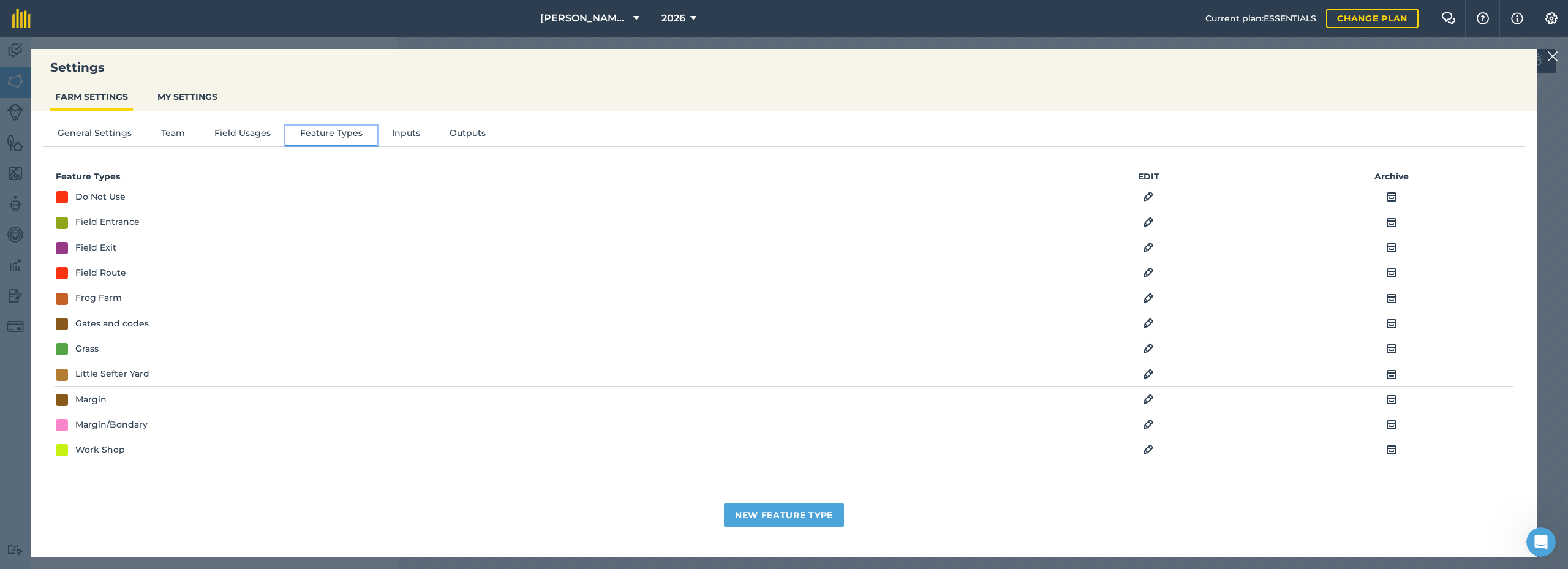
scroll to position [61, 0]
click at [393, 137] on button "Inputs" at bounding box center [405, 136] width 57 height 19
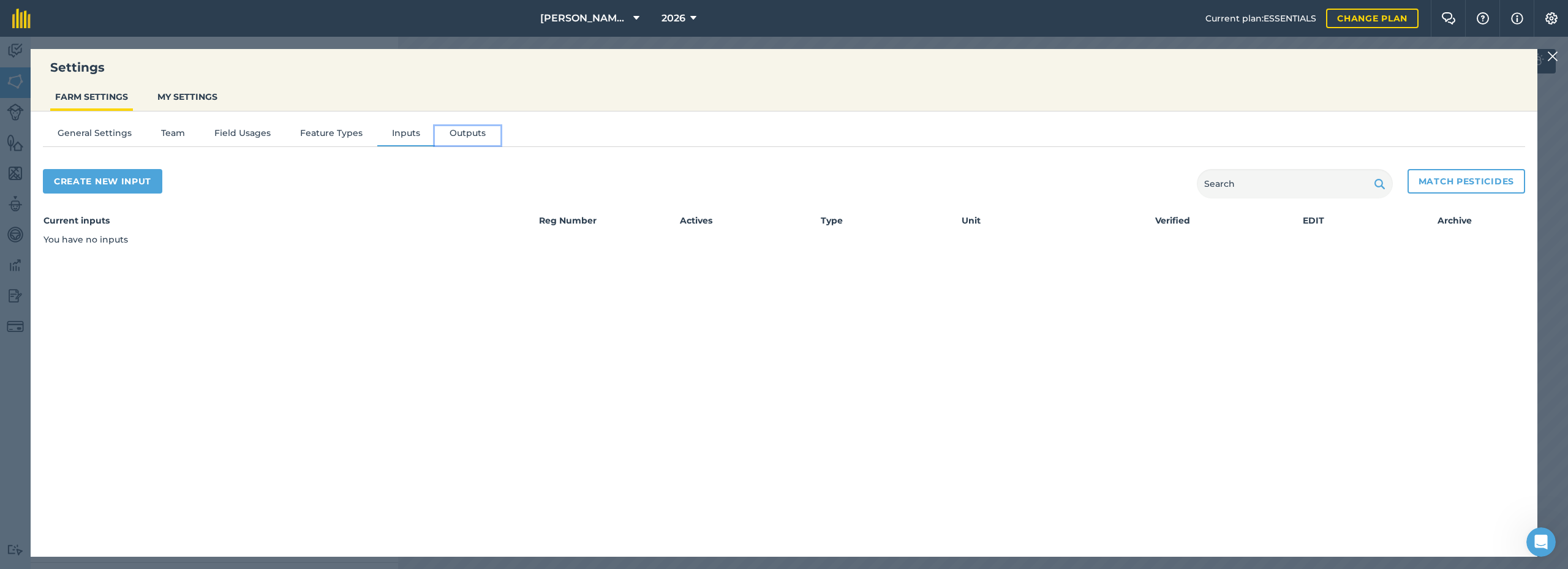
click at [460, 131] on button "Outputs" at bounding box center [468, 136] width 66 height 19
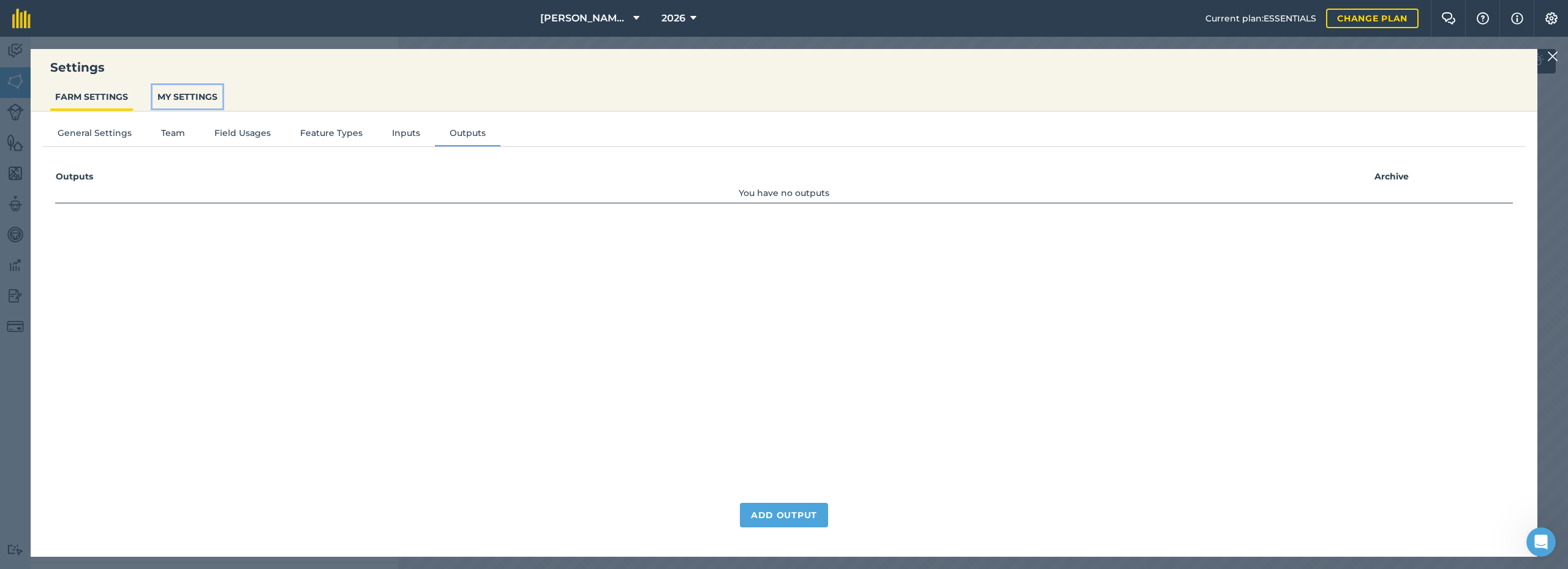
click at [187, 103] on button "MY SETTINGS" at bounding box center [188, 97] width 69 height 23
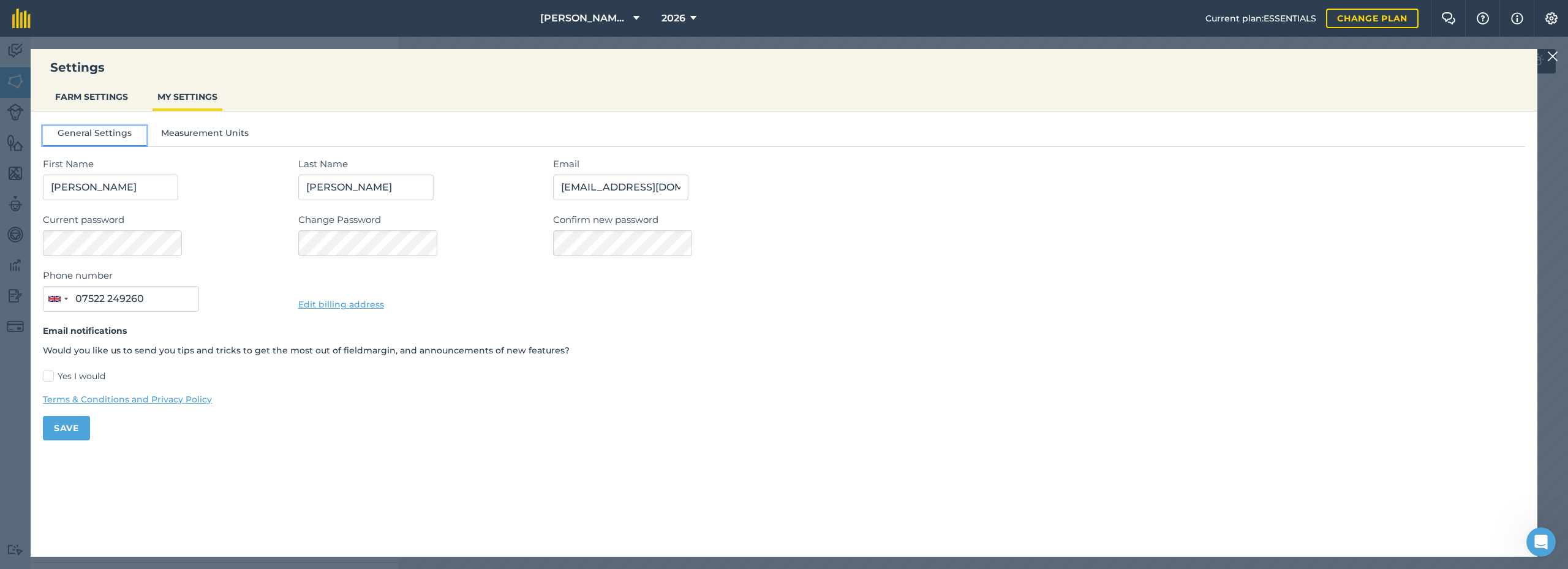
click at [83, 129] on button "General Settings" at bounding box center [95, 136] width 103 height 19
click at [89, 90] on button "FARM SETTINGS" at bounding box center [92, 97] width 83 height 23
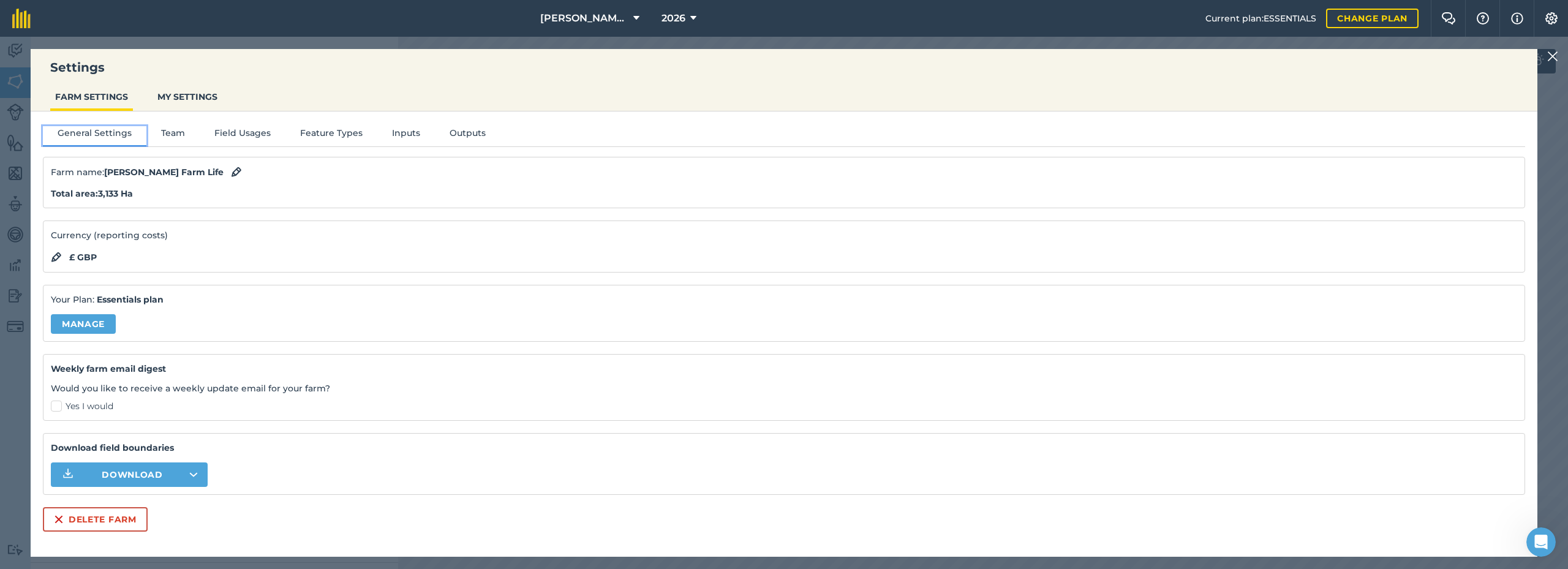
click at [75, 129] on button "General Settings" at bounding box center [95, 136] width 103 height 19
click at [231, 172] on img at bounding box center [236, 172] width 11 height 15
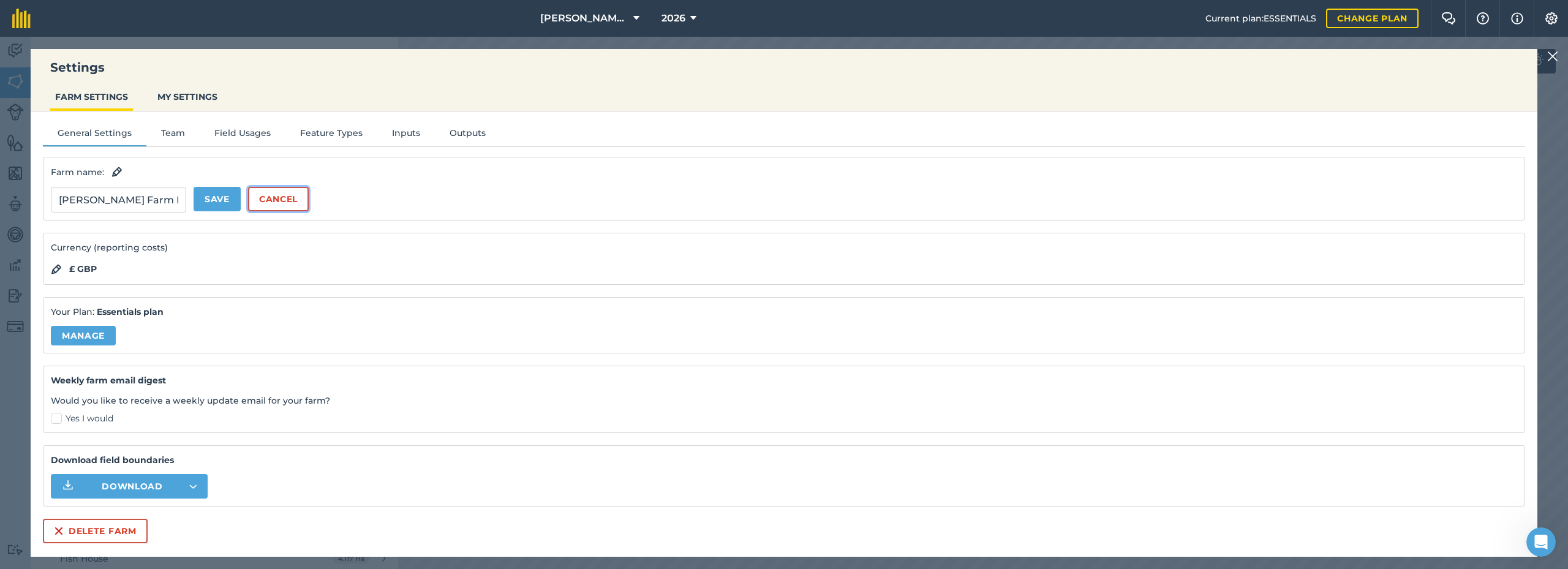
click at [292, 202] on button "Cancel" at bounding box center [278, 199] width 61 height 24
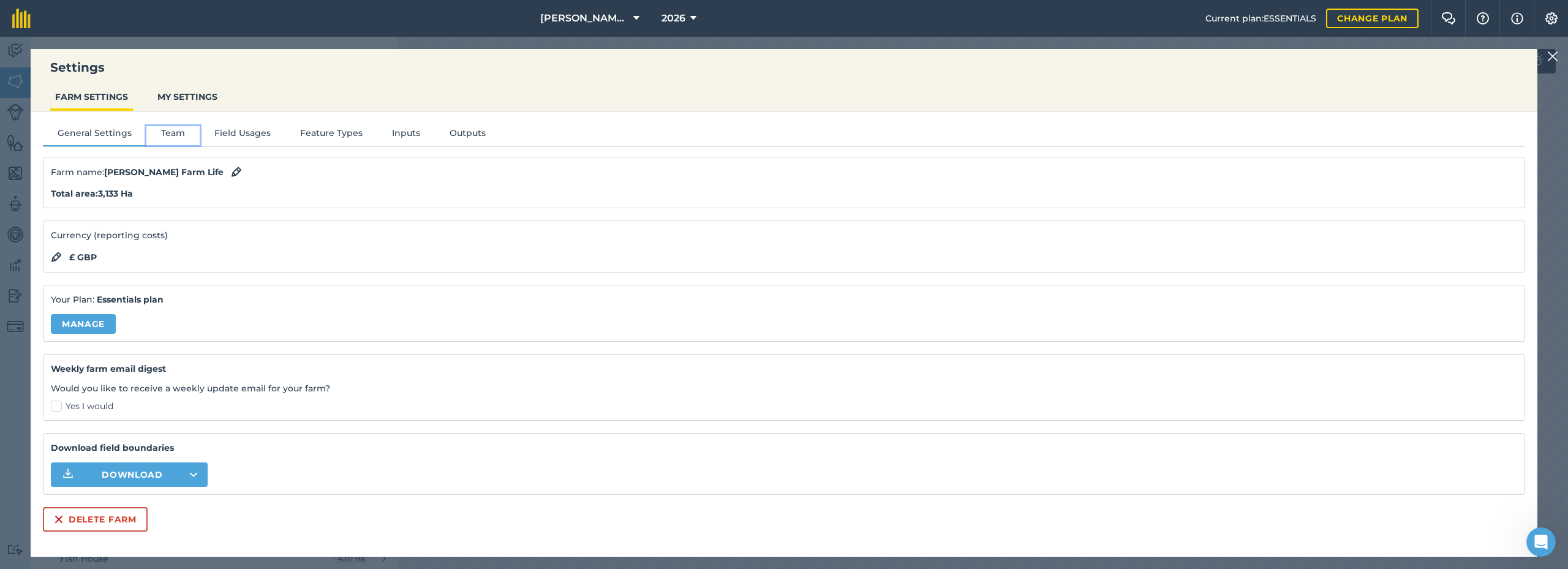
click at [158, 129] on button "Team" at bounding box center [173, 136] width 53 height 19
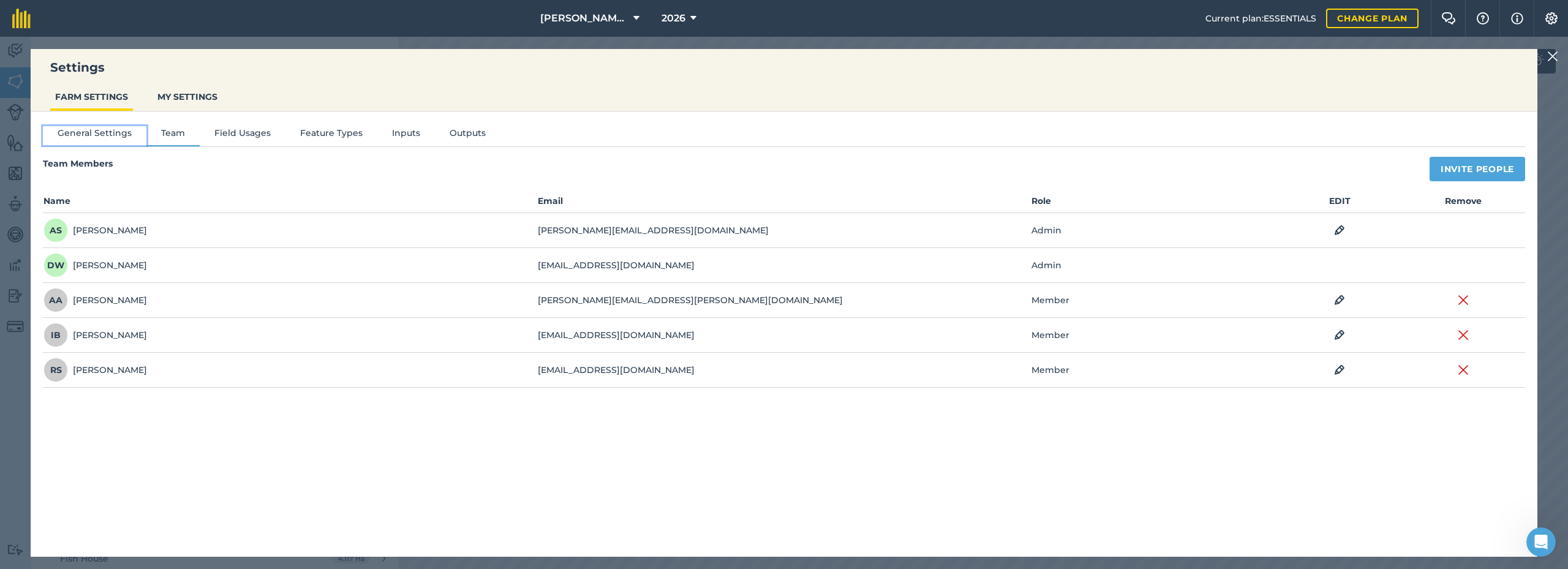
click at [100, 133] on button "General Settings" at bounding box center [95, 136] width 103 height 19
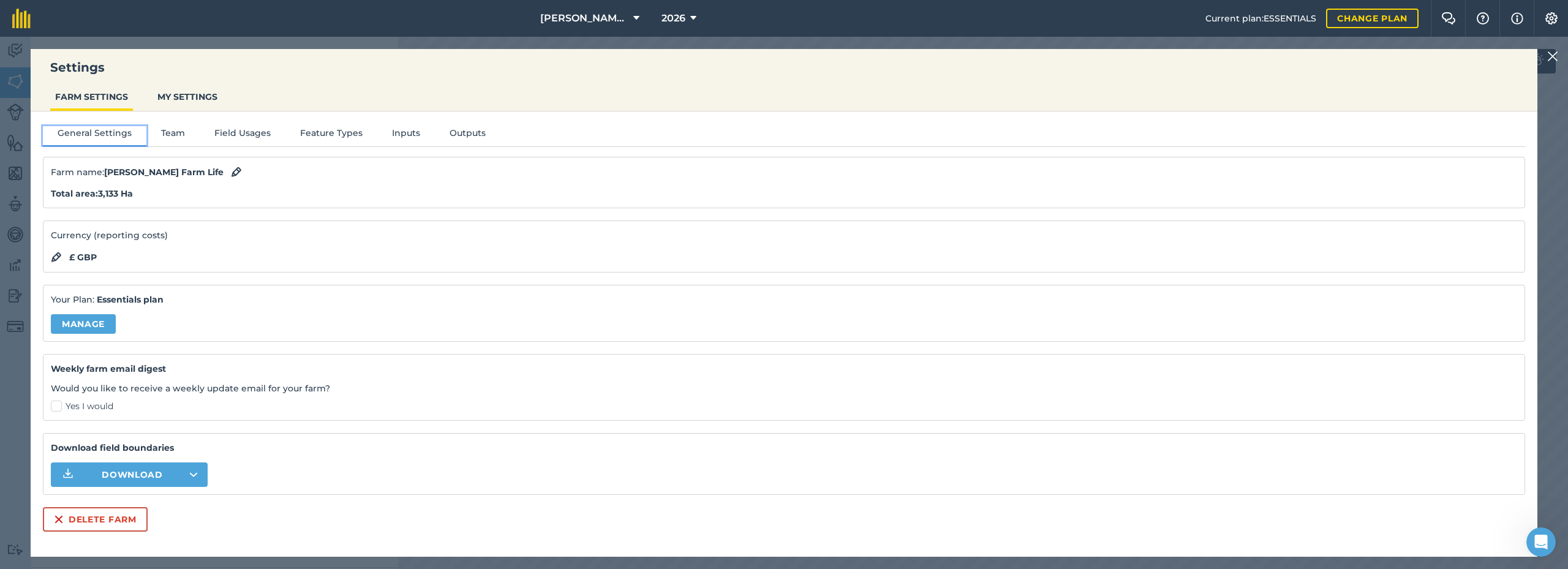
scroll to position [367, 0]
click at [71, 324] on link "Manage" at bounding box center [83, 323] width 65 height 20
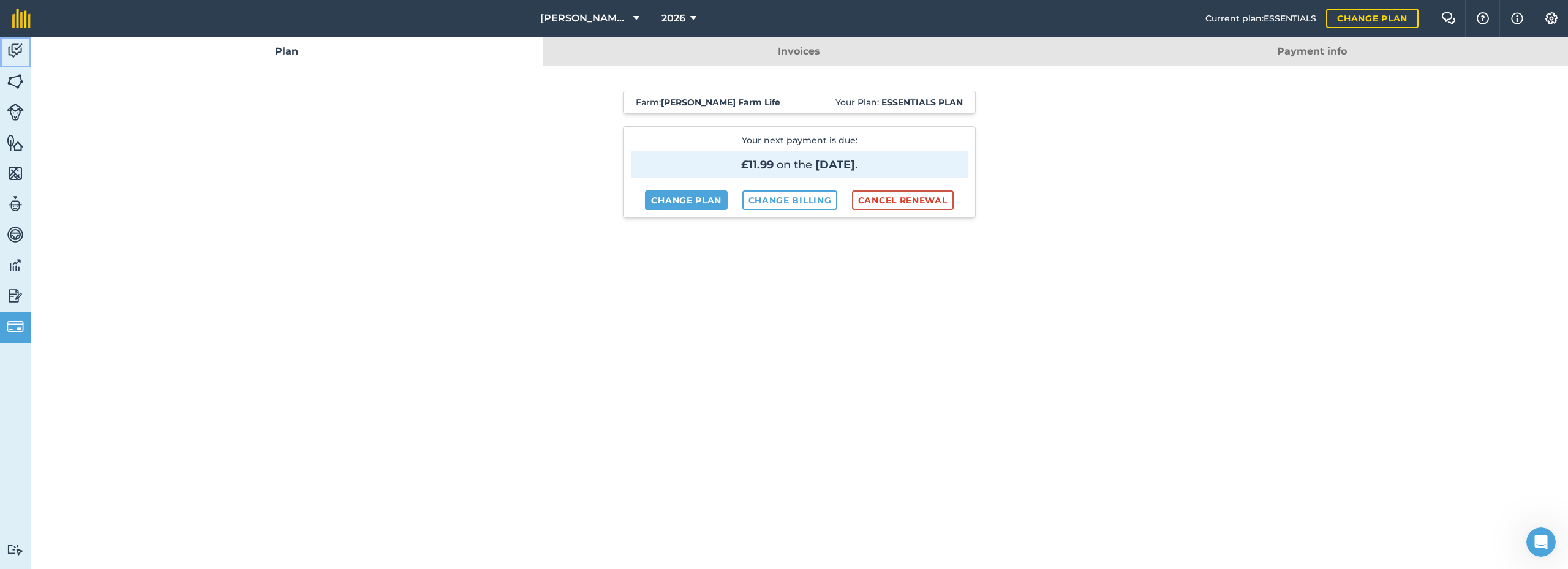
click at [15, 52] on img at bounding box center [15, 51] width 17 height 19
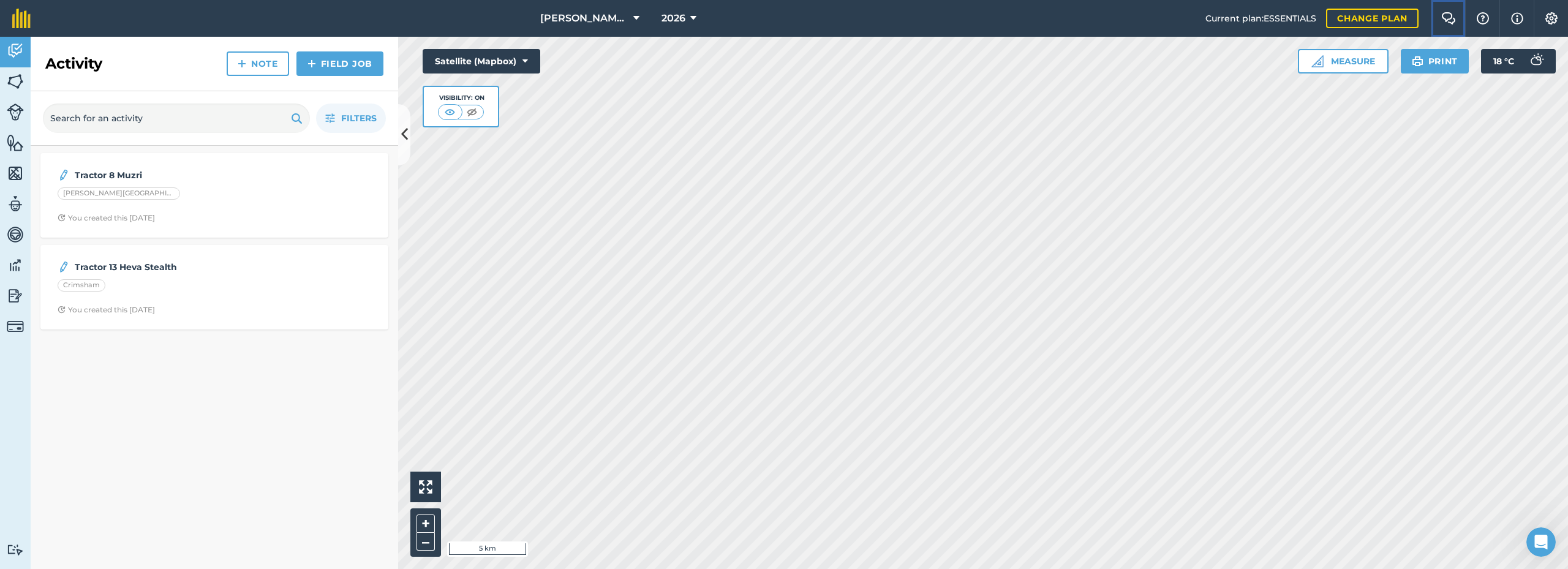
click at [1445, 16] on img at bounding box center [1448, 18] width 15 height 12
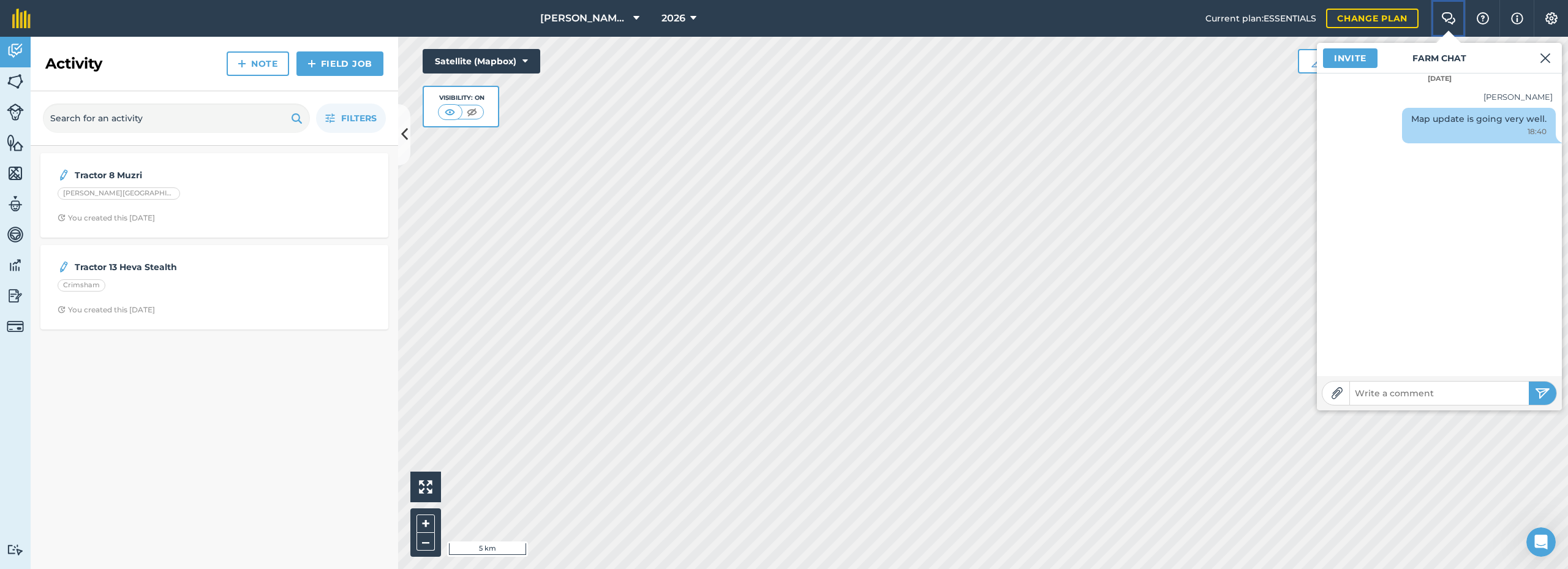
click at [1445, 16] on img at bounding box center [1448, 18] width 15 height 12
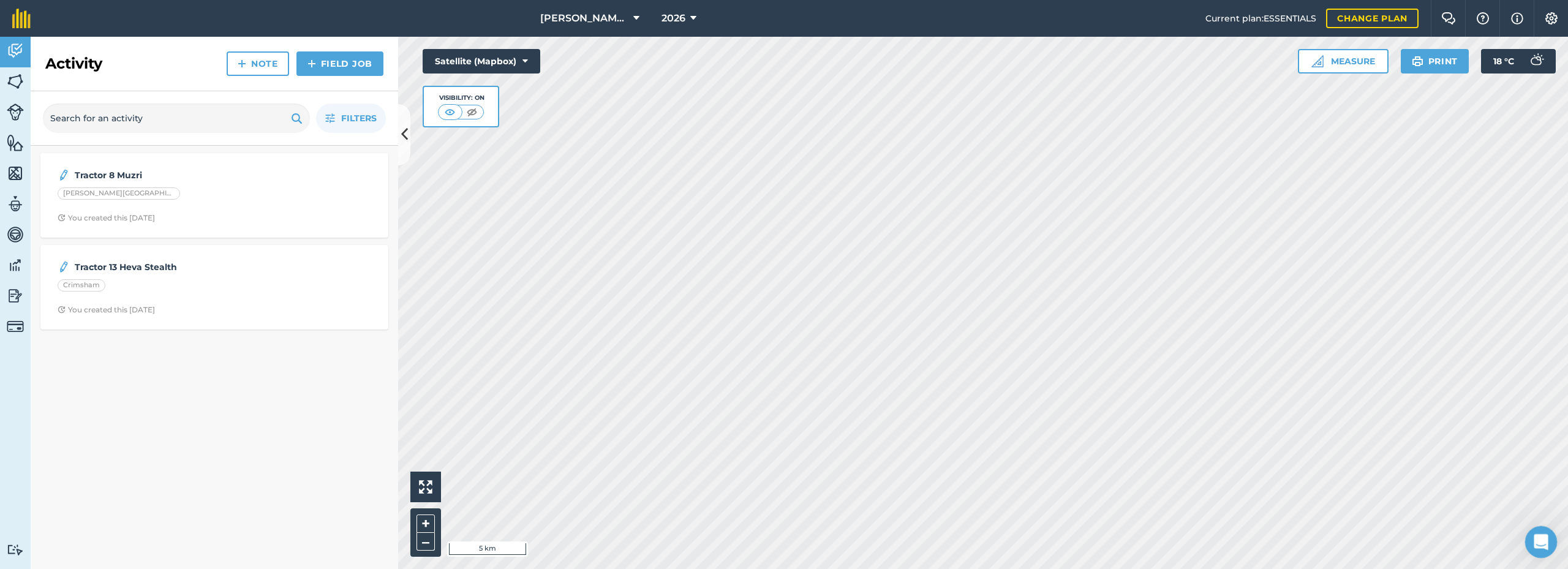
click at [1532, 537] on icon "Open Intercom Messenger" at bounding box center [1540, 540] width 21 height 21
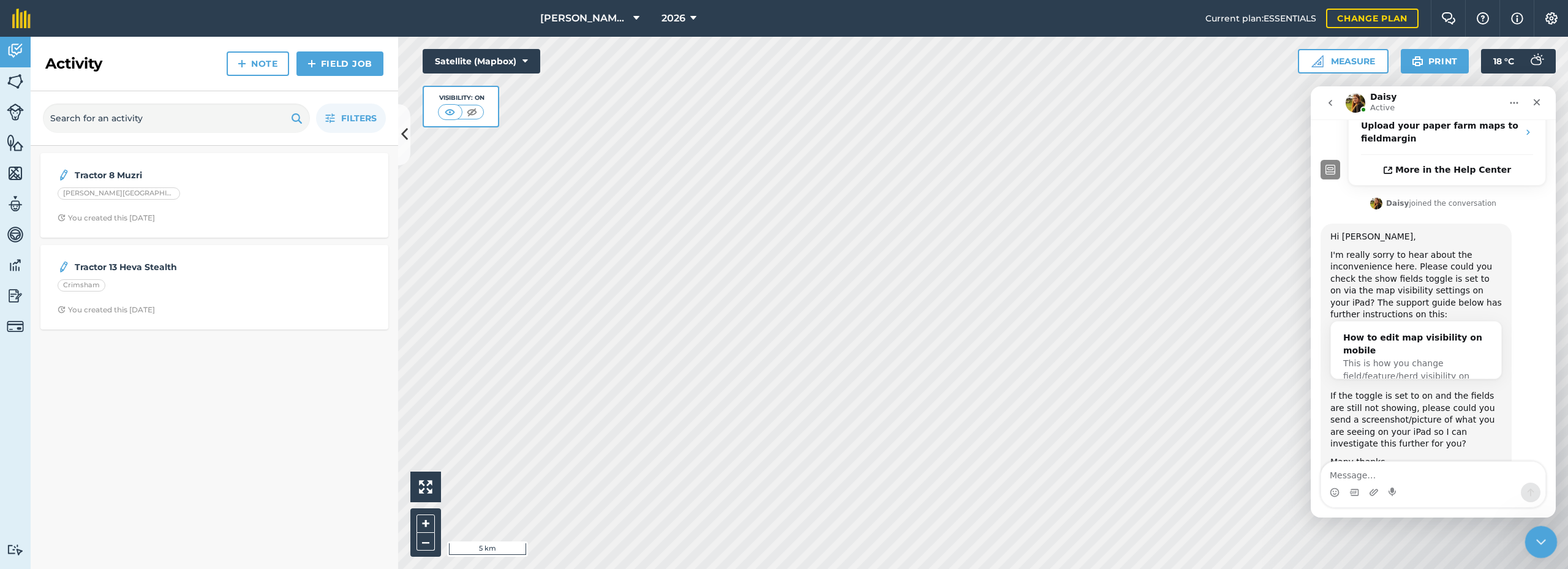
scroll to position [371, 0]
